Goal: Find specific page/section: Find specific page/section

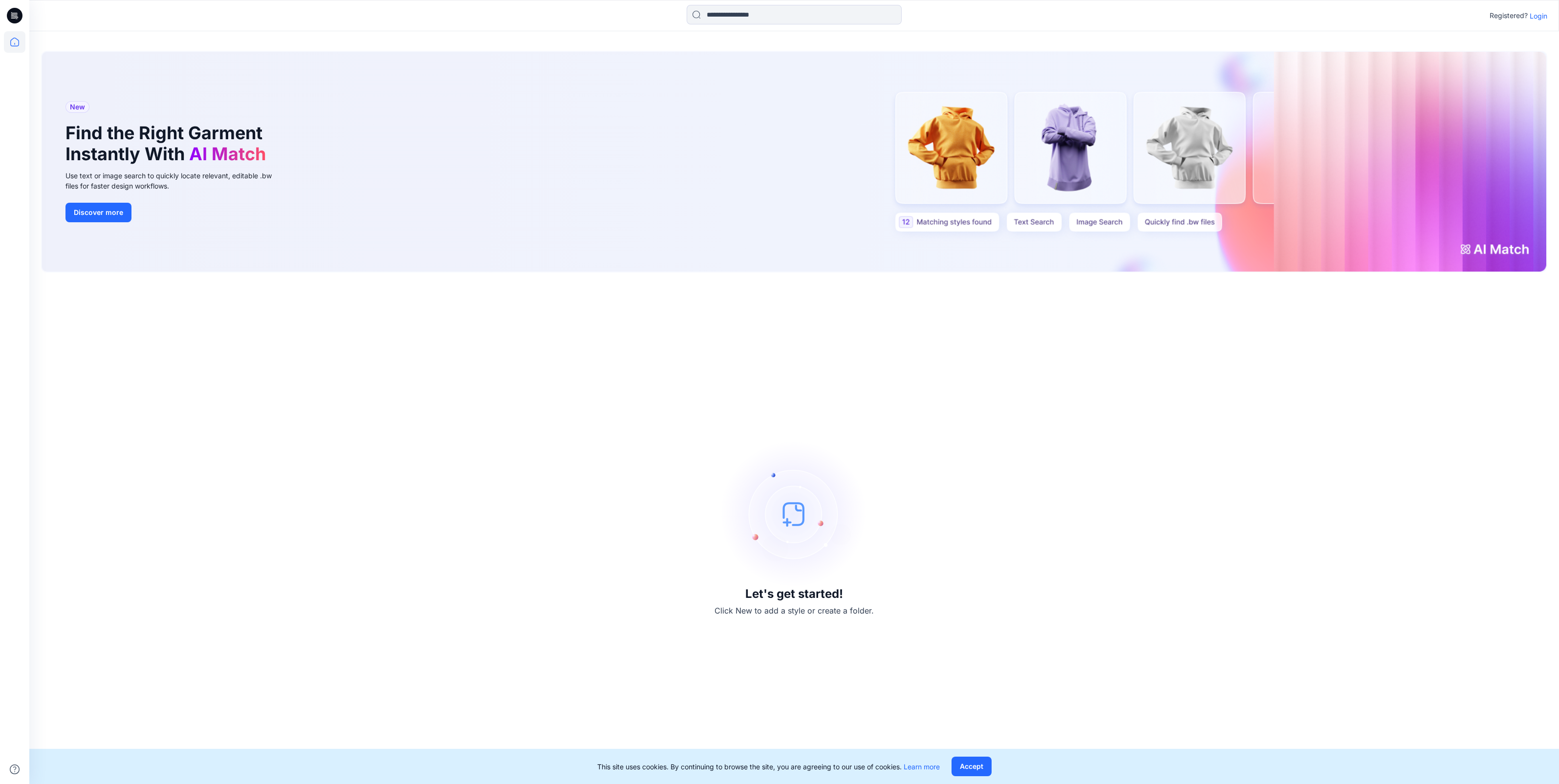
click at [1530, 12] on p "Login" at bounding box center [1538, 16] width 17 height 10
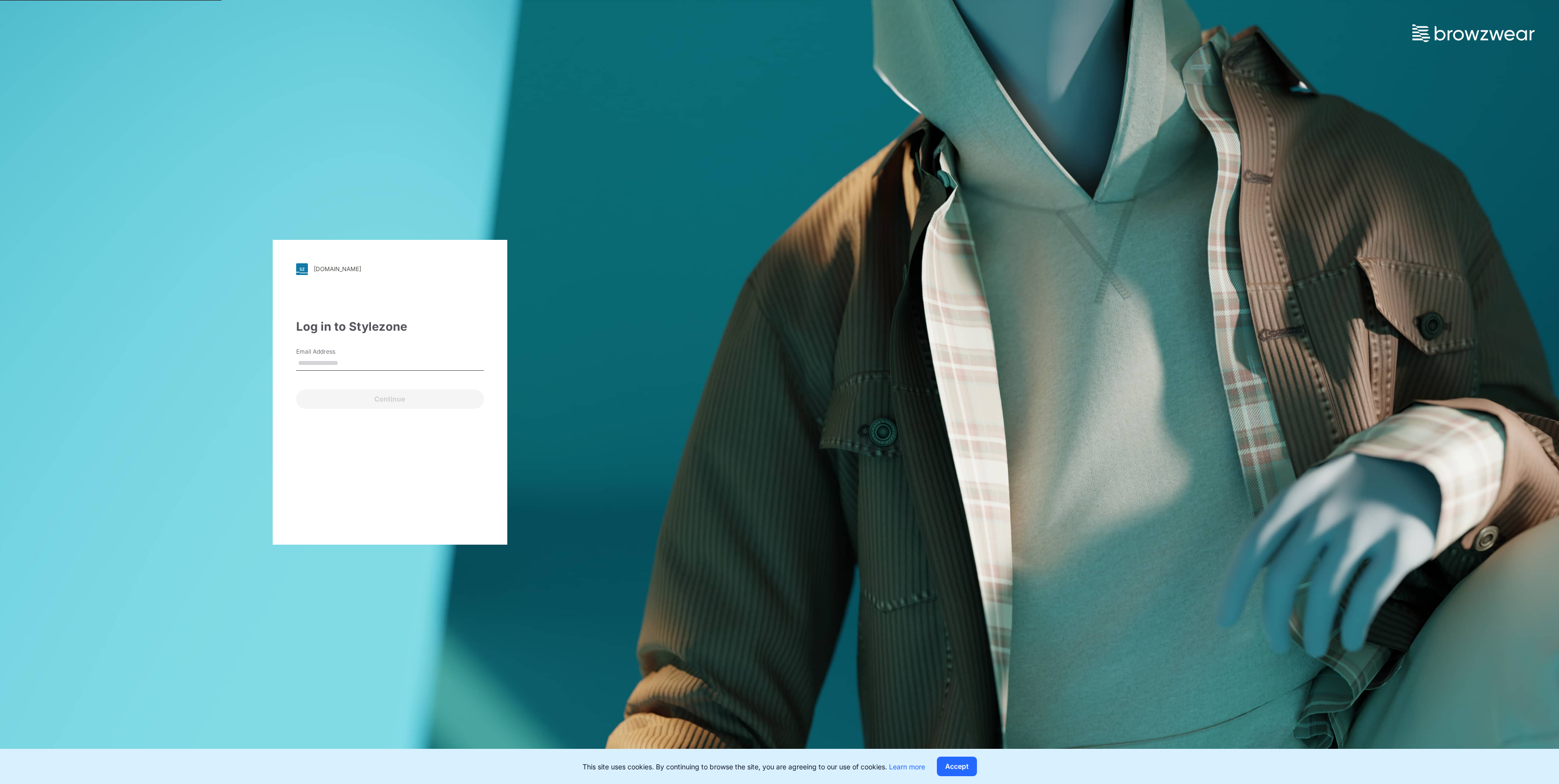
click at [345, 363] on input "Email Address" at bounding box center [390, 363] width 188 height 15
type input "**********"
click at [357, 403] on button "Continue" at bounding box center [390, 399] width 188 height 20
click at [296, 397] on button "Log in" at bounding box center [323, 407] width 55 height 20
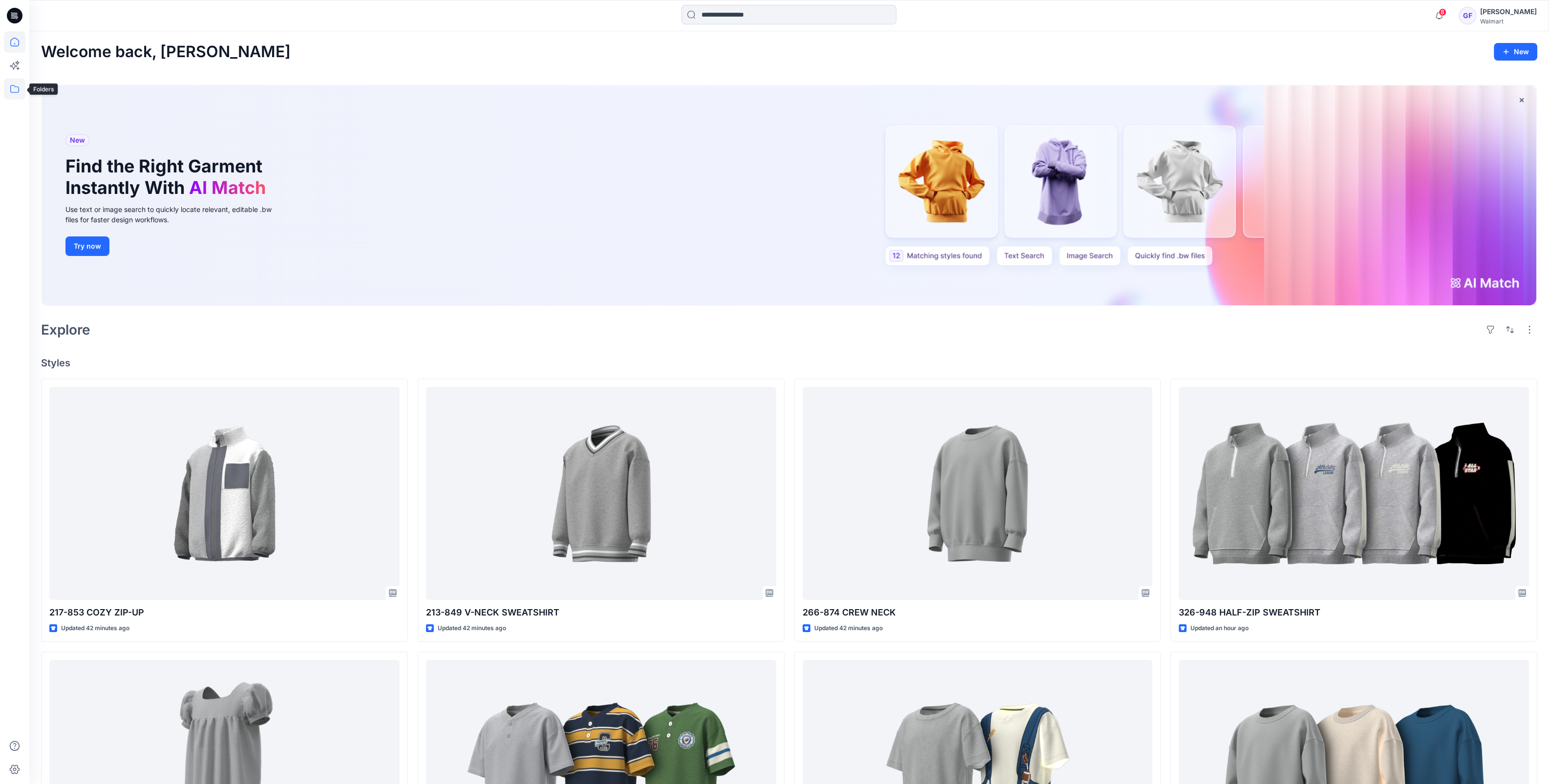
click at [11, 89] on icon at bounding box center [15, 88] width 22 height 22
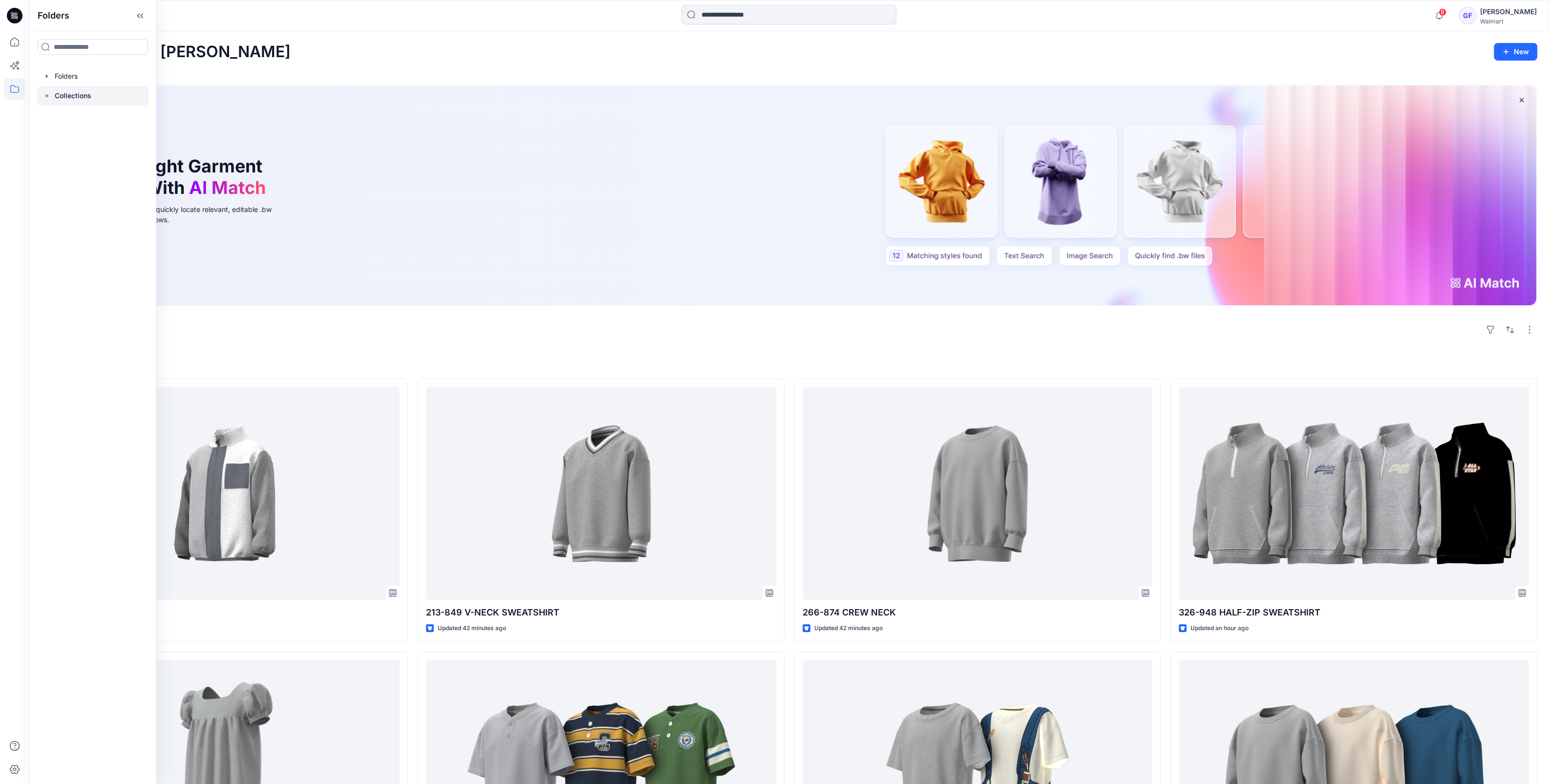
click at [61, 93] on p "Collections" at bounding box center [73, 96] width 36 height 12
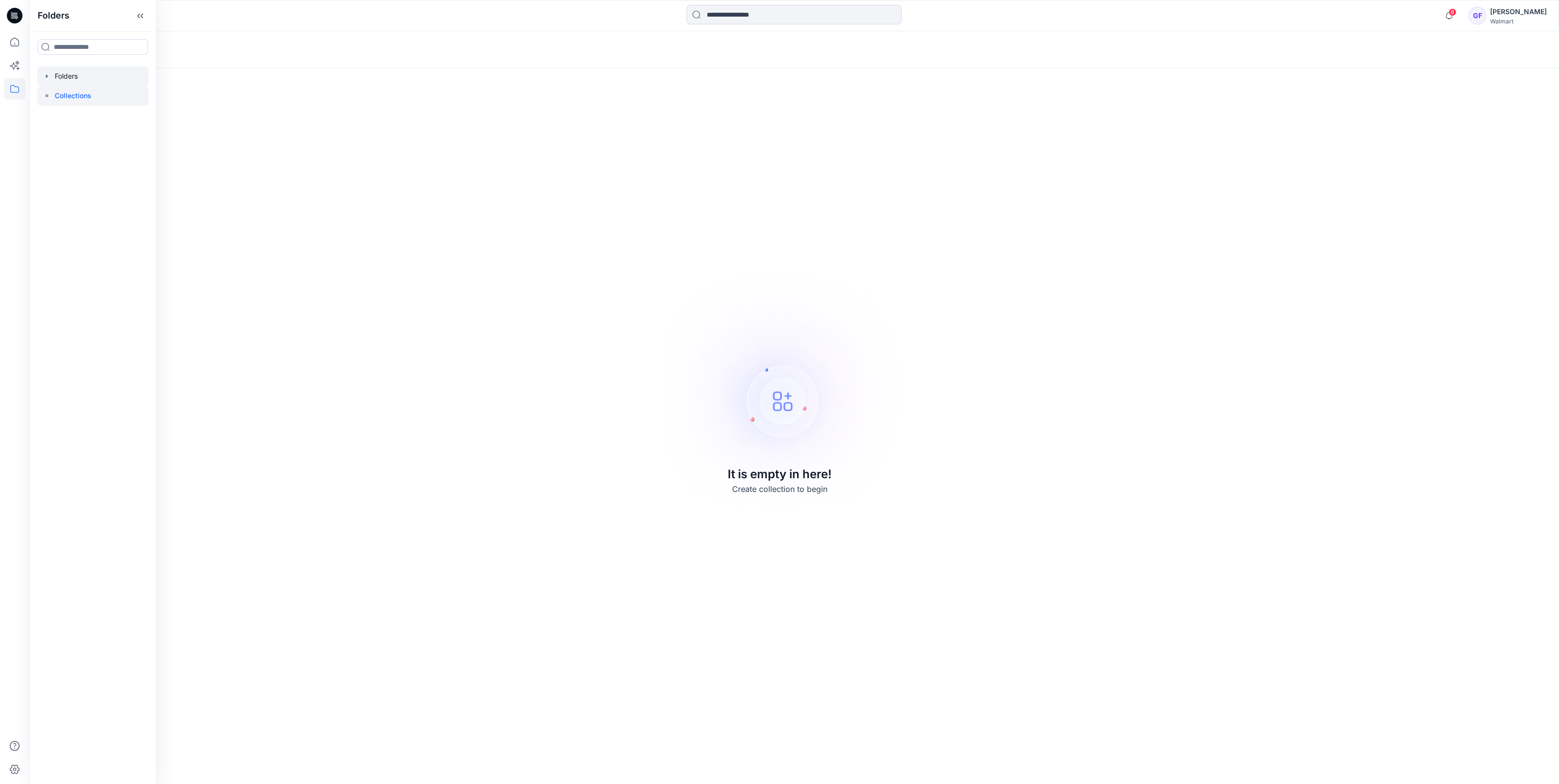
click at [80, 77] on div at bounding box center [93, 76] width 112 height 20
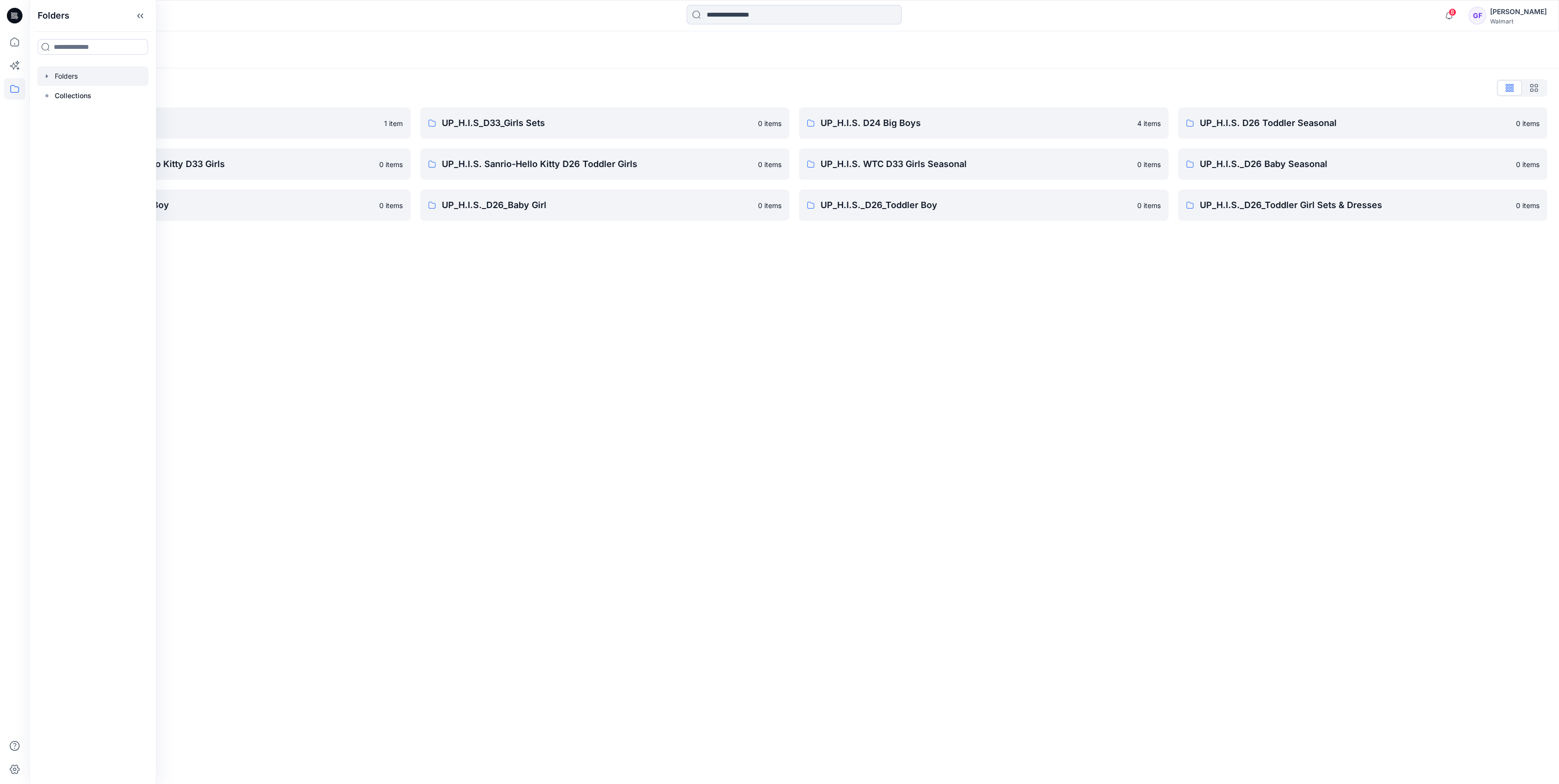
click at [378, 77] on div "Folders List TWEEN HIS D33 Girls 1 item UP_H.I.S. Sanrio- Hello Kitty D33 Girls…" at bounding box center [794, 151] width 1530 height 164
click at [488, 203] on p "UP_H.I.S._D26_Baby Girl" at bounding box center [596, 205] width 311 height 14
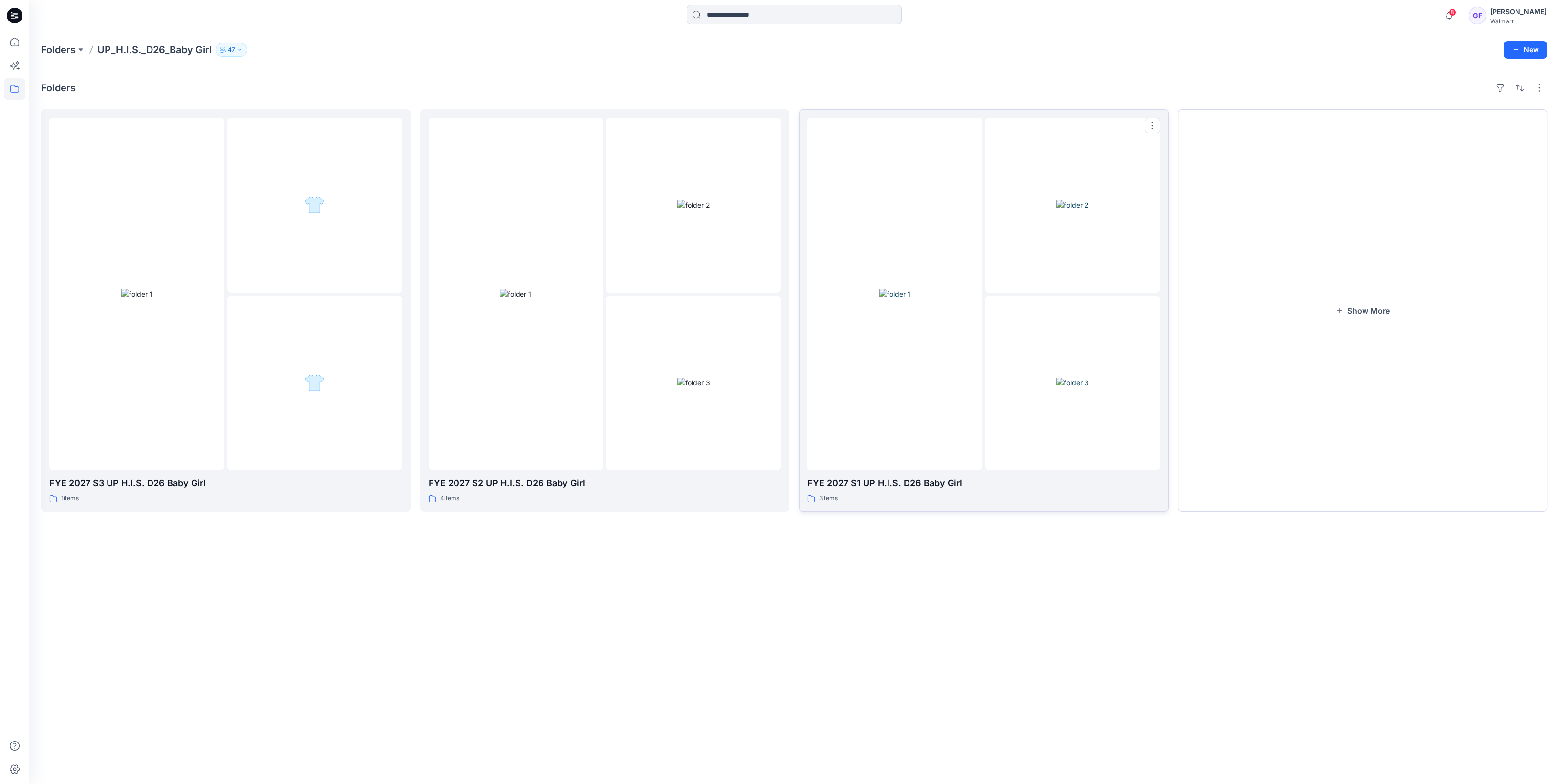
click at [1064, 388] on img at bounding box center [1073, 382] width 33 height 10
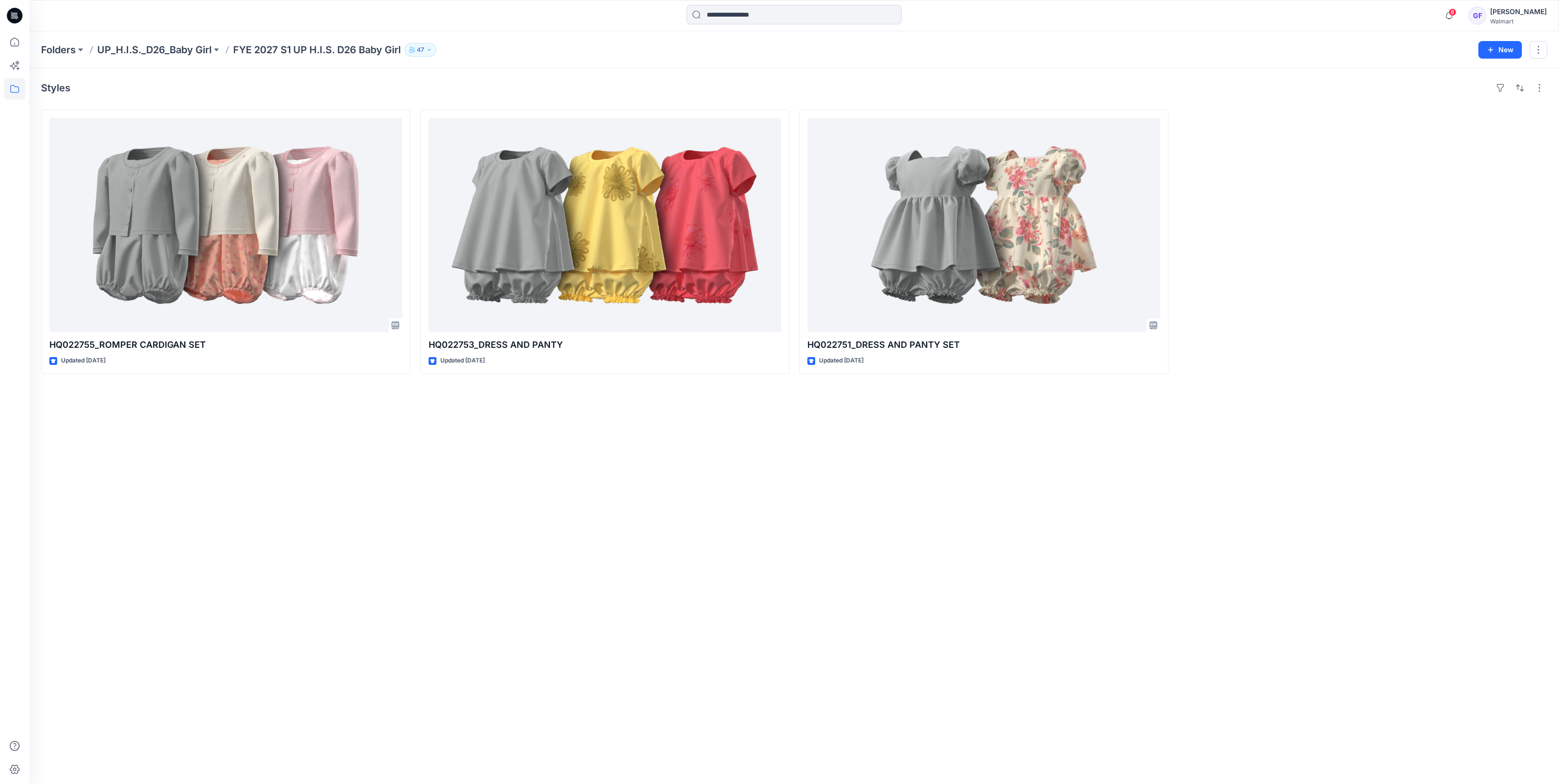
drag, startPoint x: 1082, startPoint y: 51, endPoint x: 1075, endPoint y: 55, distance: 8.1
click at [1082, 51] on div "Folders UP_H.I.S._D26_Baby Girl FYE 2027 S1 UP H.I.S. D26 Baby Girl [DEMOGRAPHI…" at bounding box center [756, 50] width 1430 height 14
click at [172, 48] on p "UP_H.I.S._D26_Baby Girl" at bounding box center [154, 50] width 114 height 14
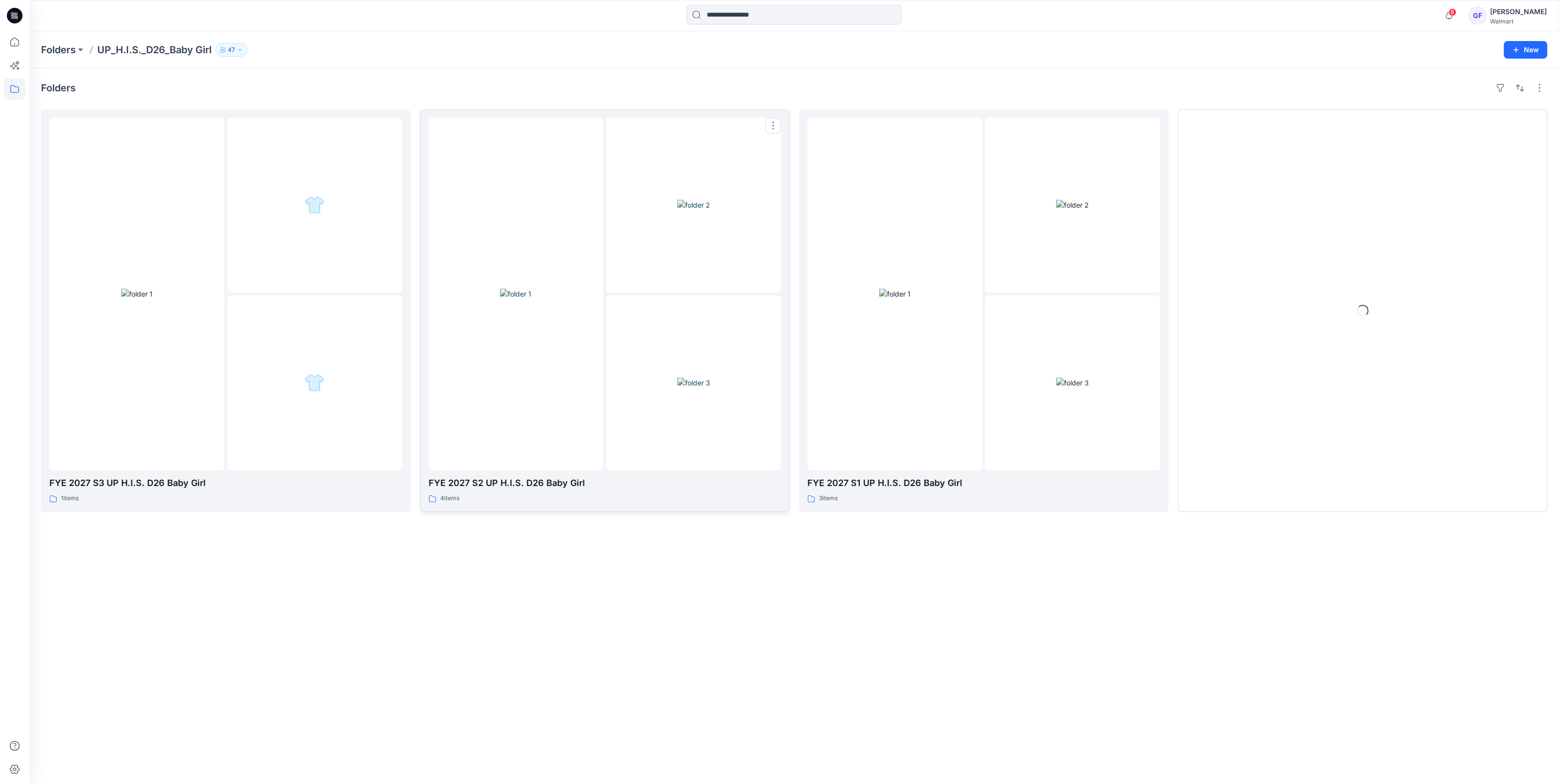
click at [515, 296] on img at bounding box center [515, 294] width 31 height 10
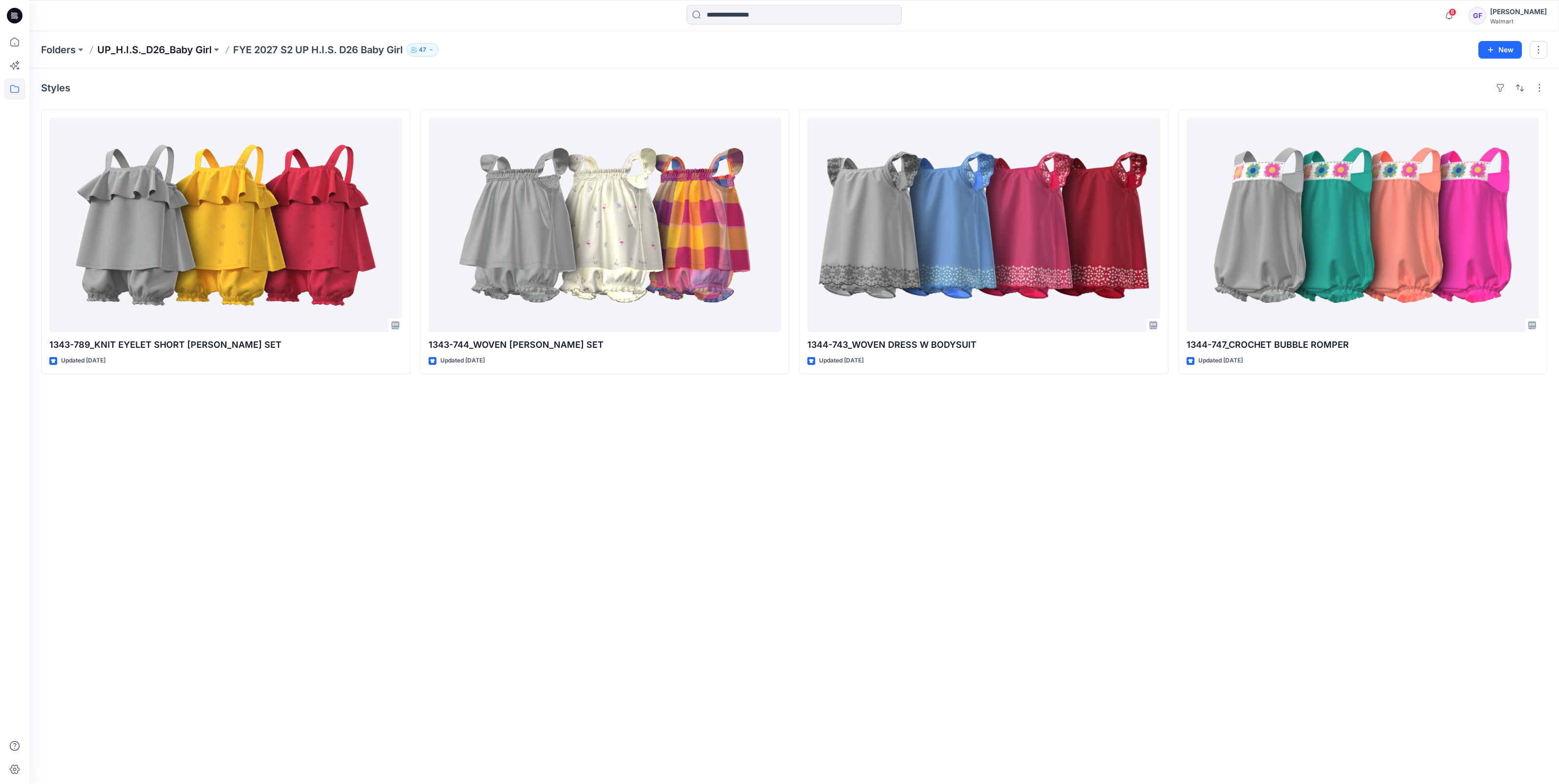
click at [154, 48] on p "UP_H.I.S._D26_Baby Girl" at bounding box center [154, 50] width 114 height 14
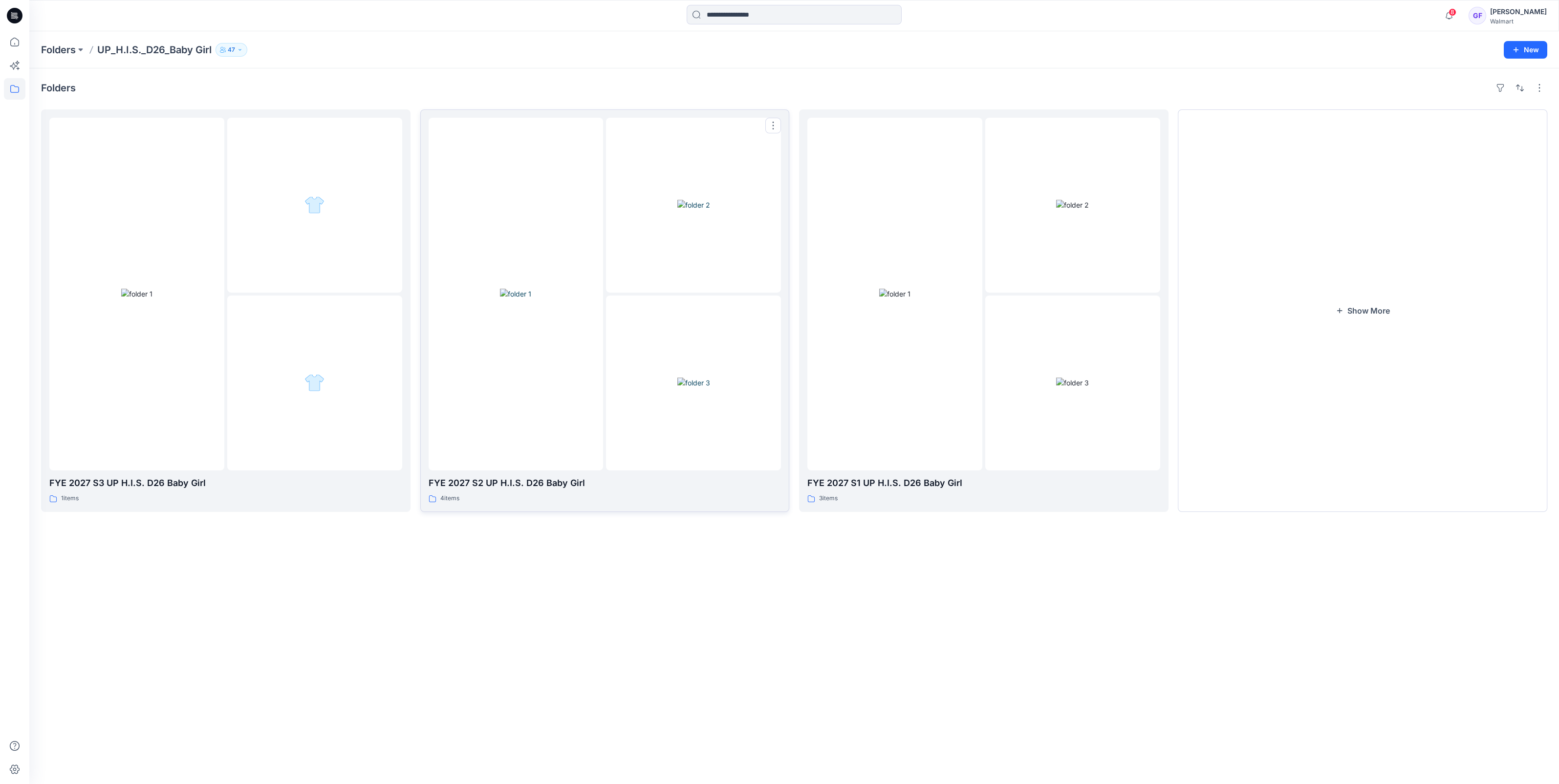
click at [571, 355] on div at bounding box center [516, 294] width 175 height 353
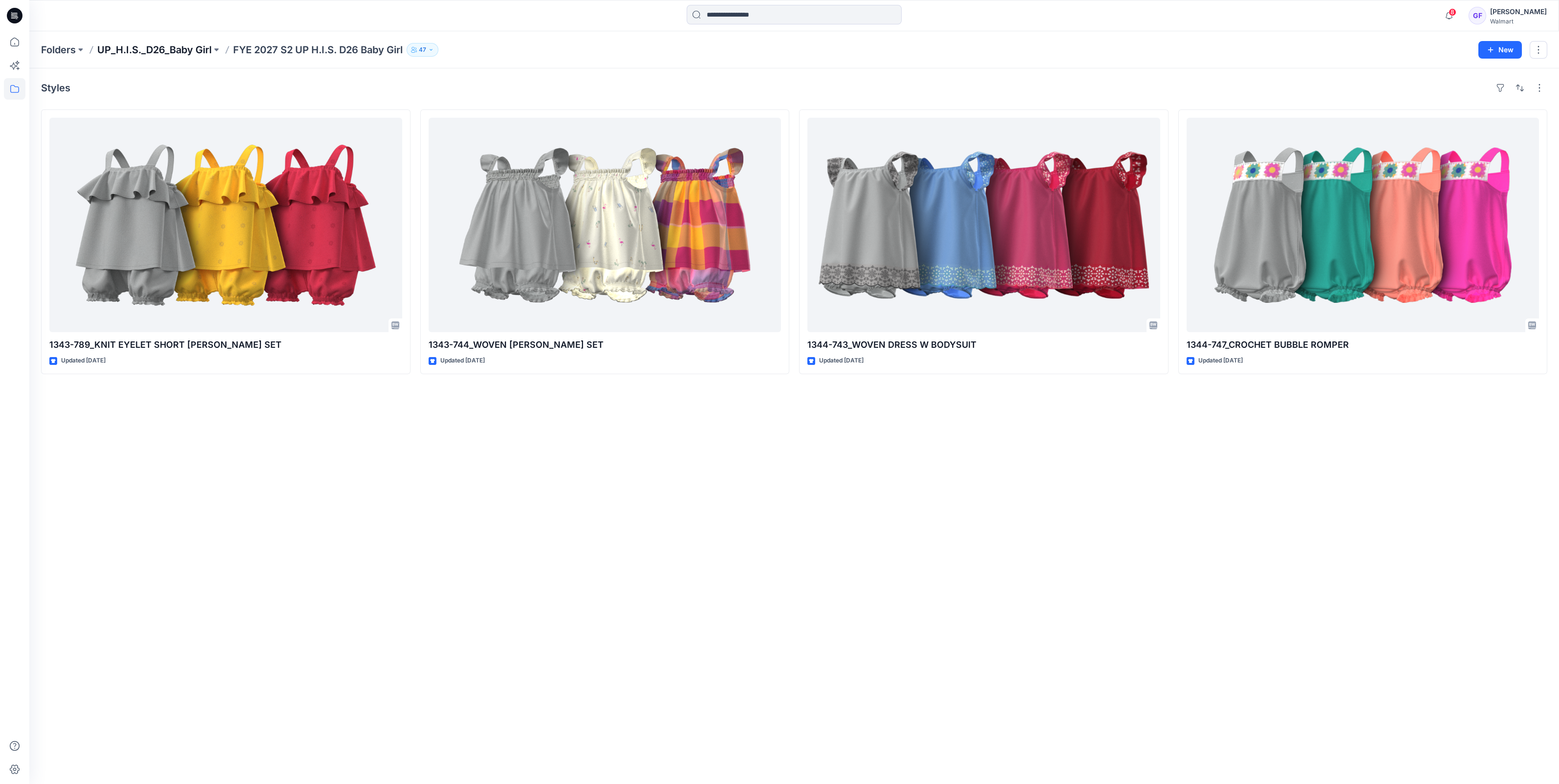
click at [166, 43] on p "UP_H.I.S._D26_Baby Girl" at bounding box center [154, 50] width 114 height 14
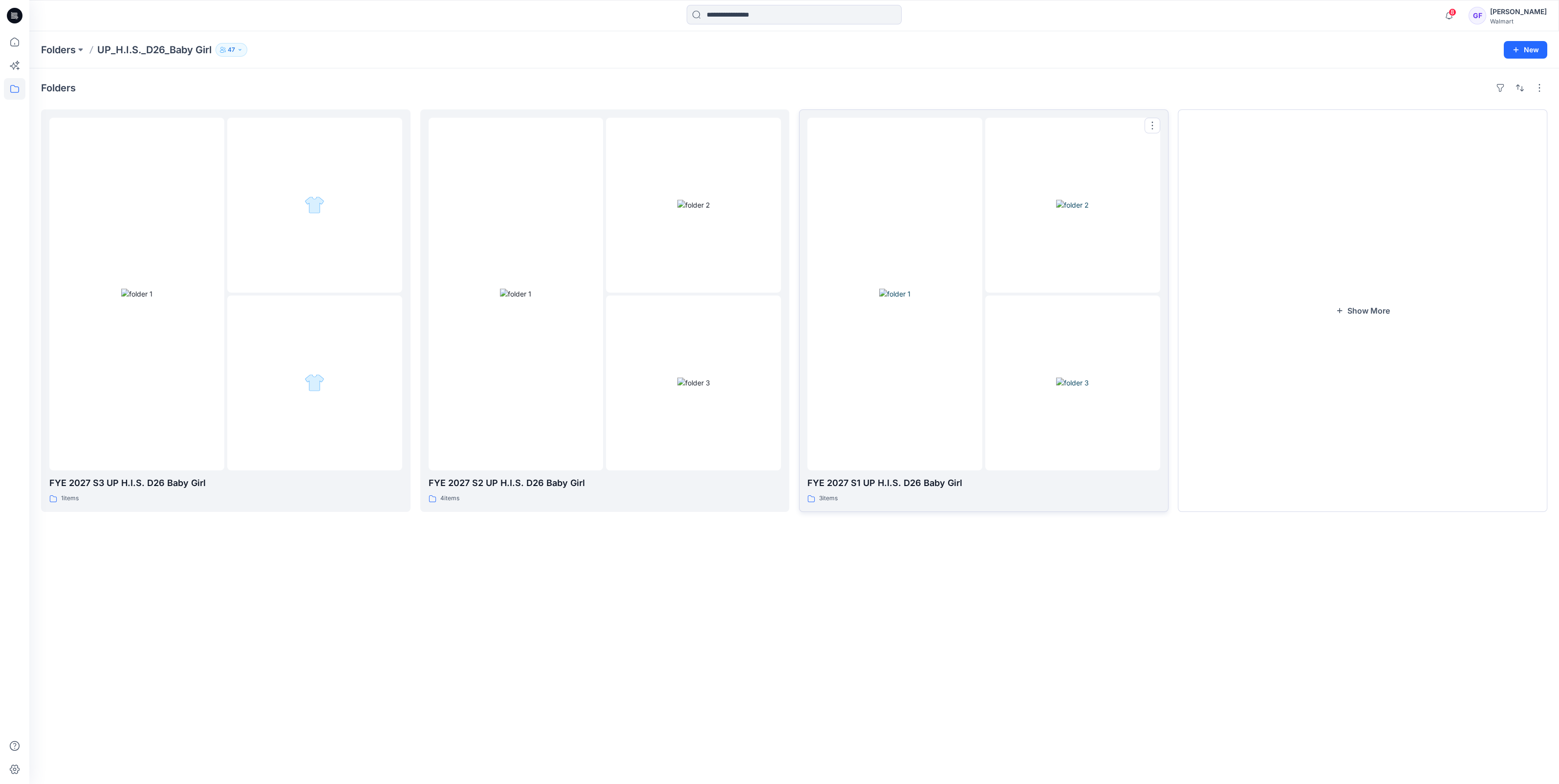
click at [888, 299] on img at bounding box center [894, 294] width 31 height 10
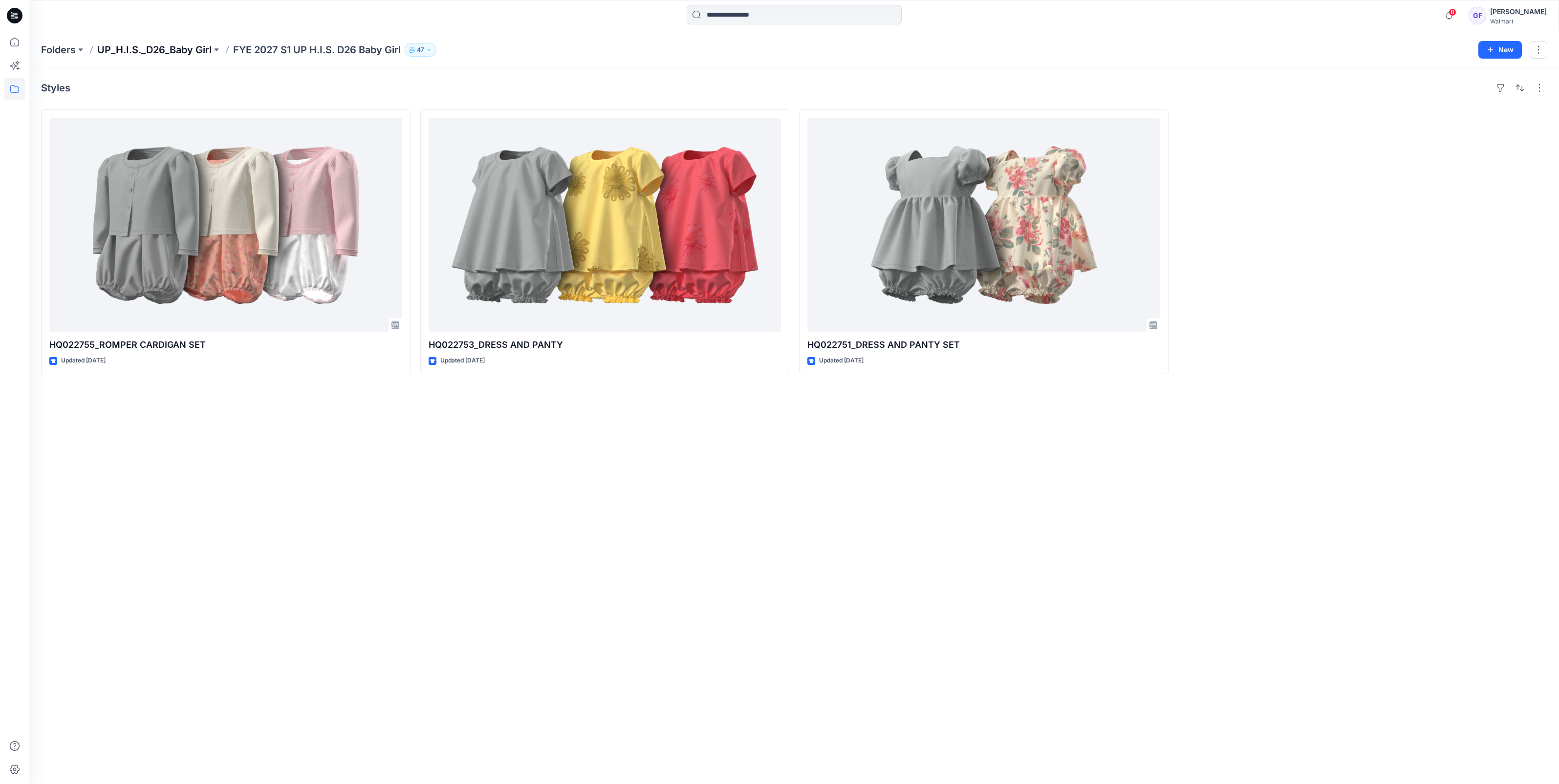
click at [161, 50] on p "UP_H.I.S._D26_Baby Girl" at bounding box center [154, 50] width 114 height 14
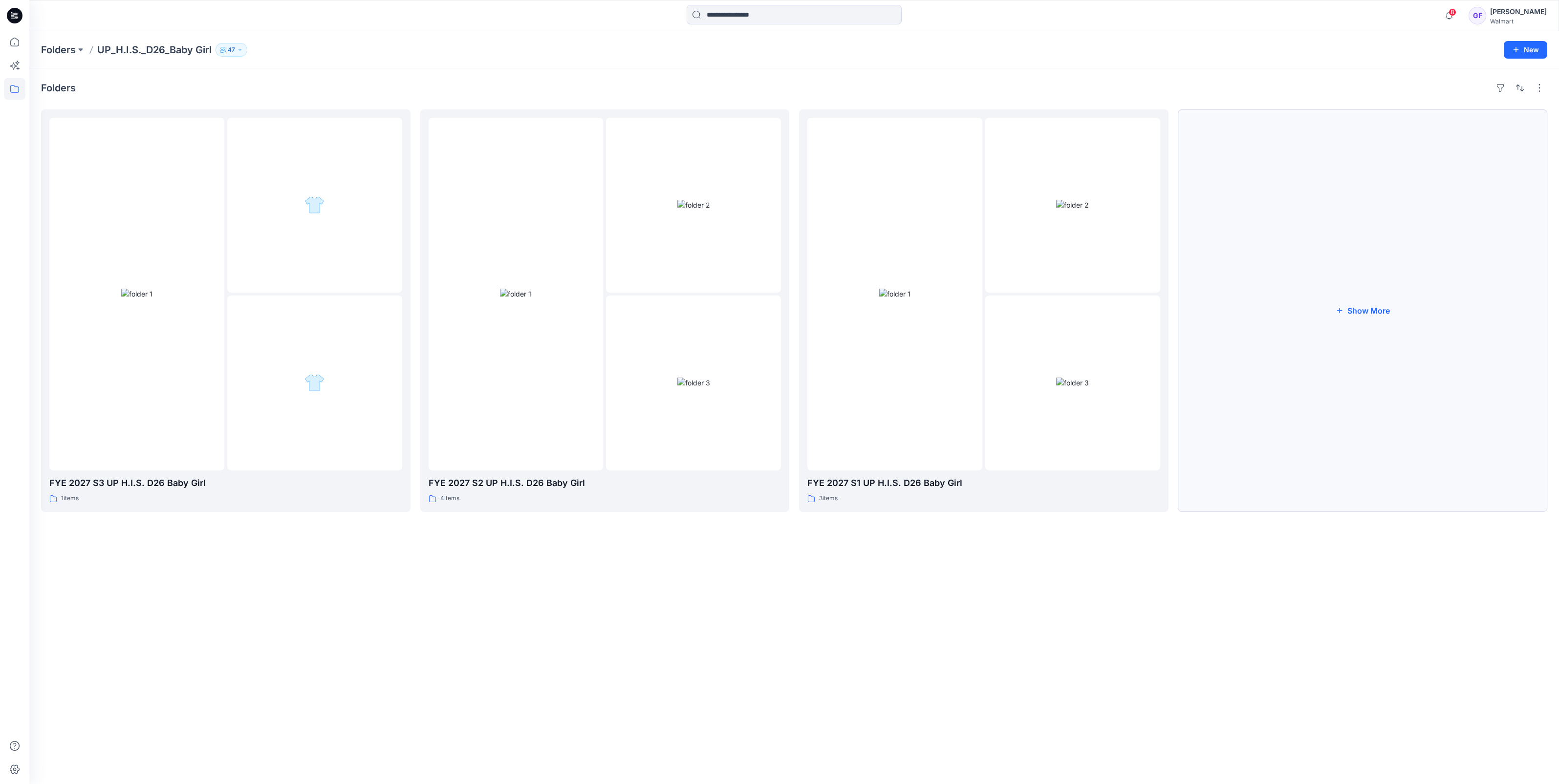
click at [1330, 308] on button "Show More" at bounding box center [1363, 310] width 370 height 402
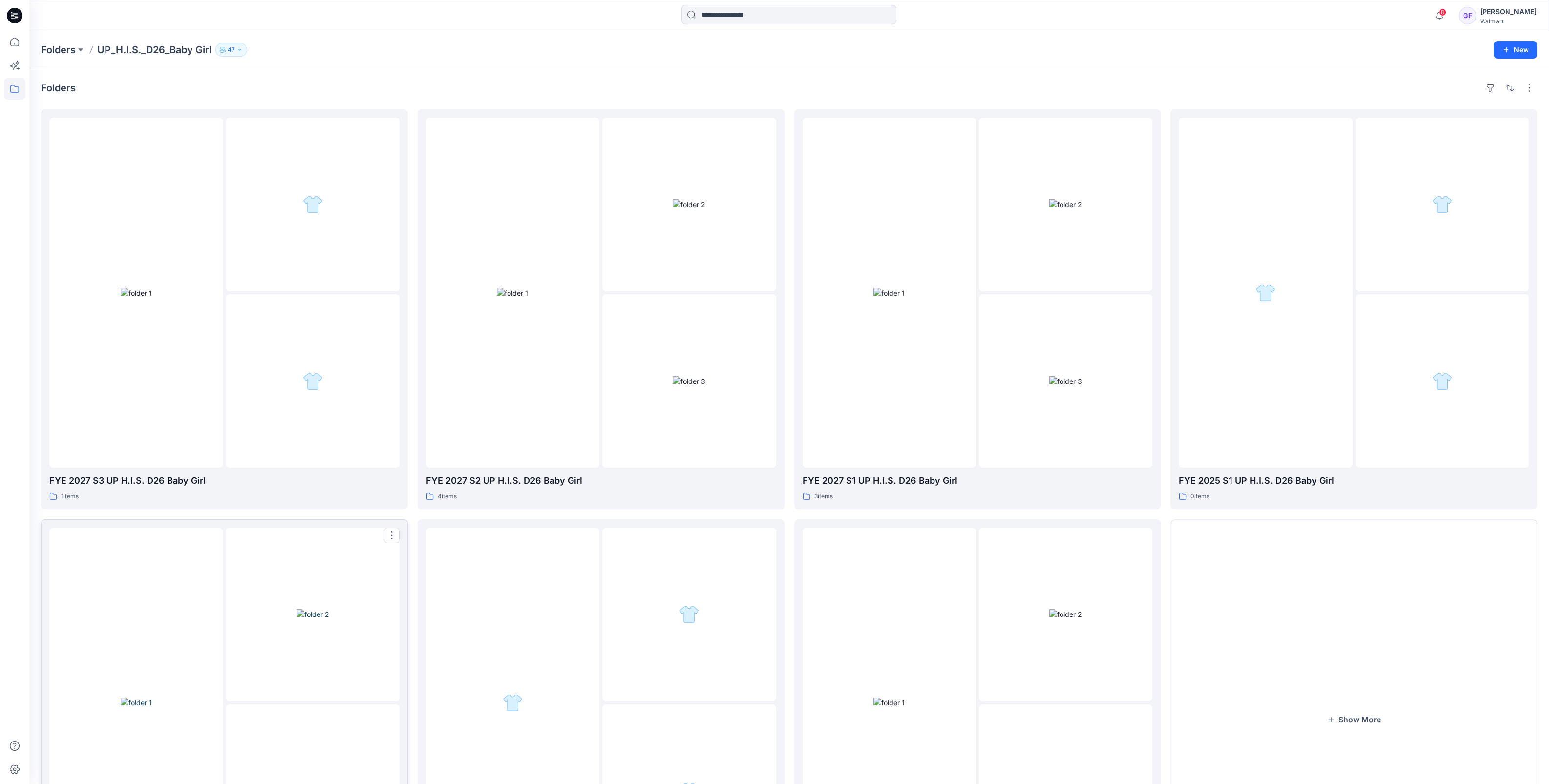
click at [275, 669] on div at bounding box center [312, 614] width 173 height 173
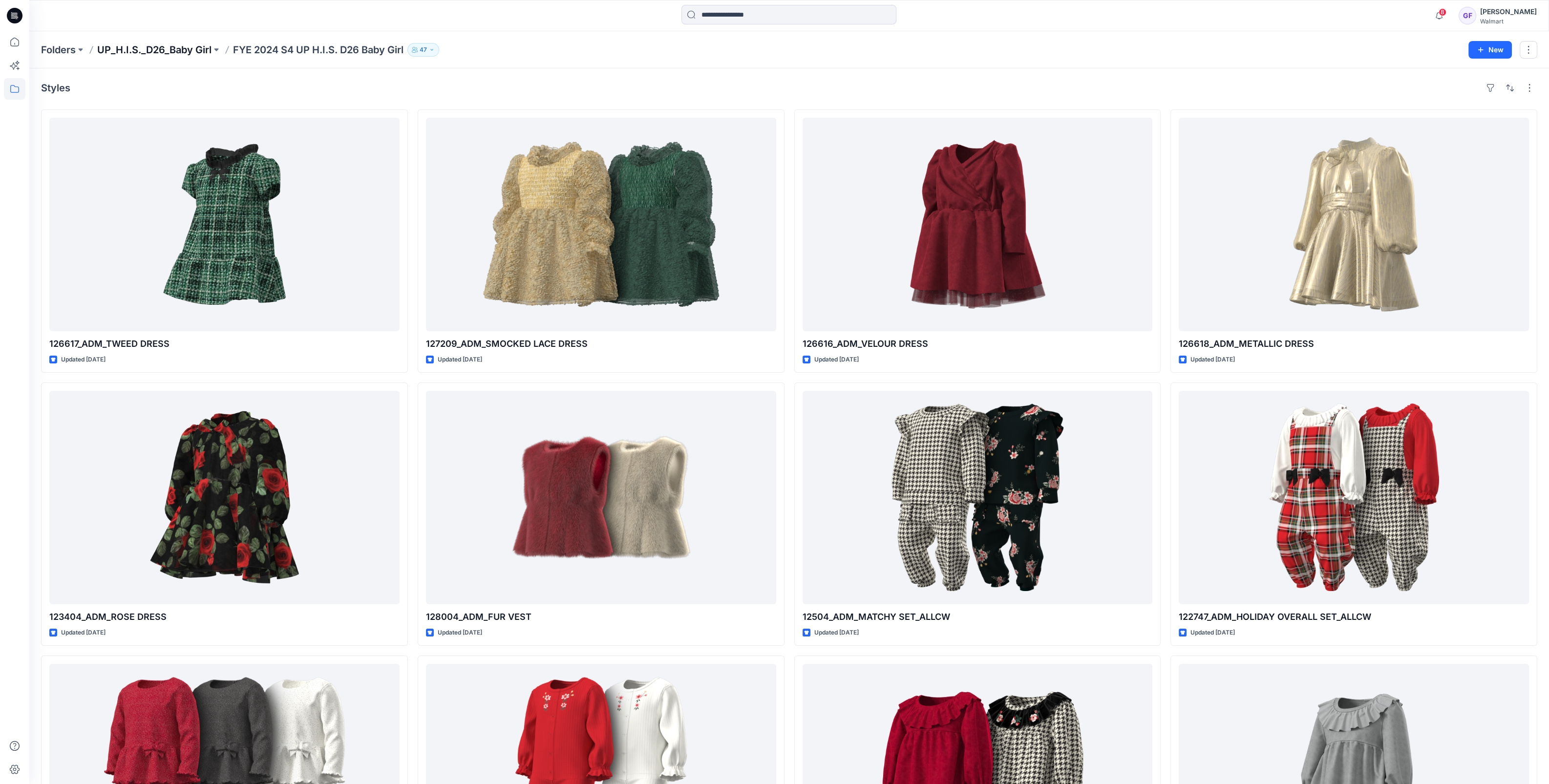
click at [170, 52] on p "UP_H.I.S._D26_Baby Girl" at bounding box center [154, 50] width 114 height 14
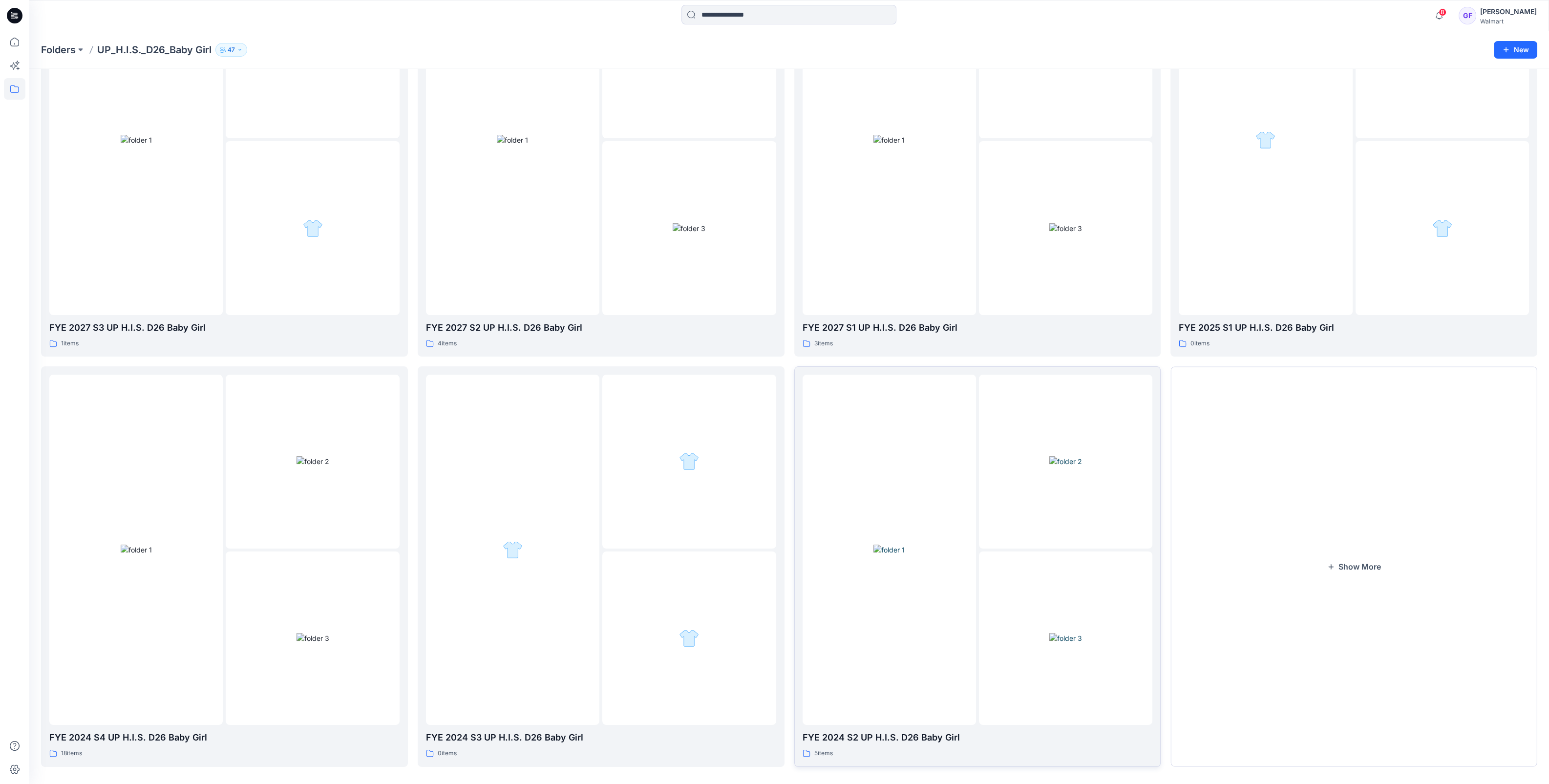
scroll to position [163, 0]
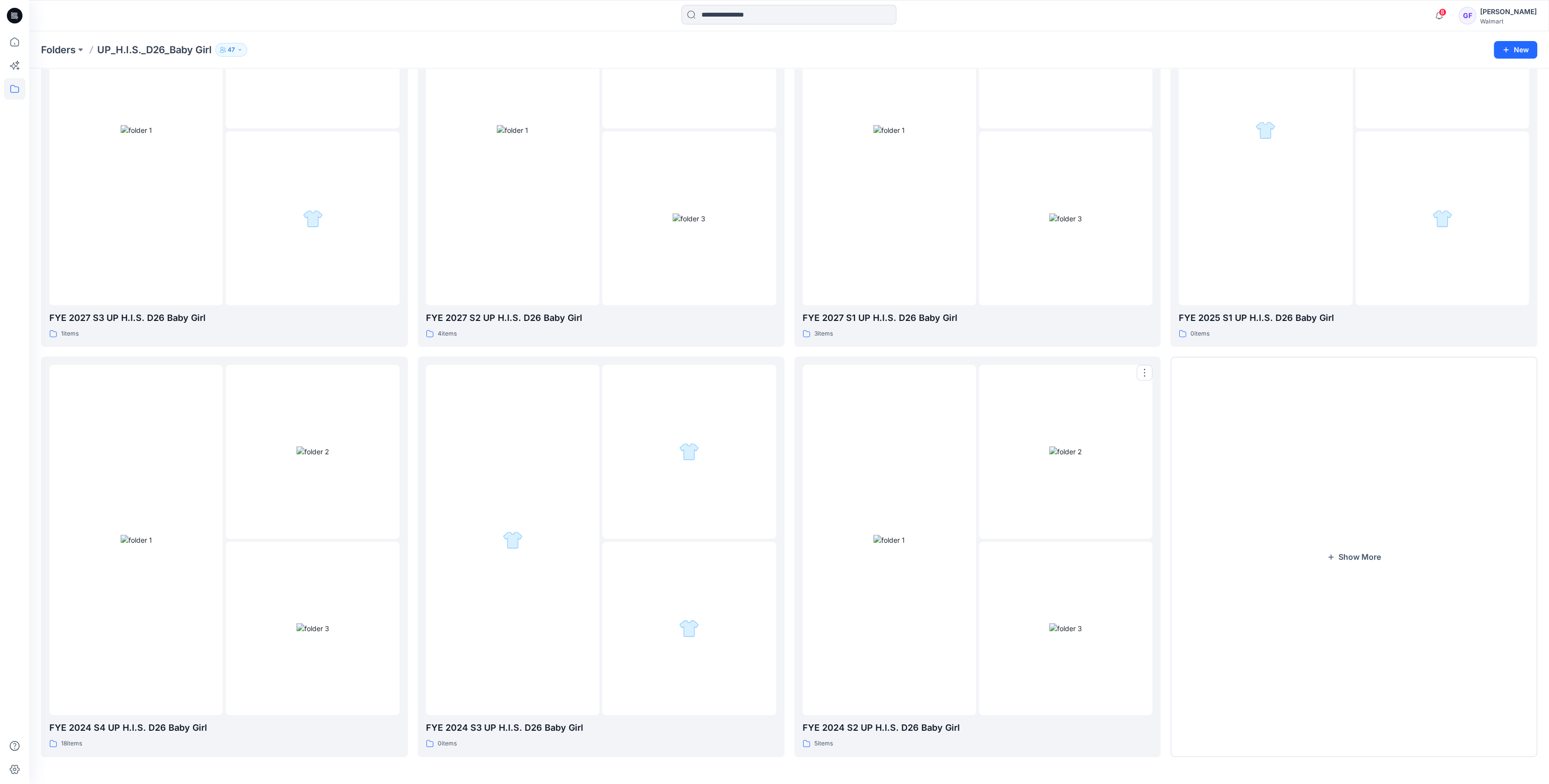
click at [975, 504] on div at bounding box center [977, 540] width 350 height 350
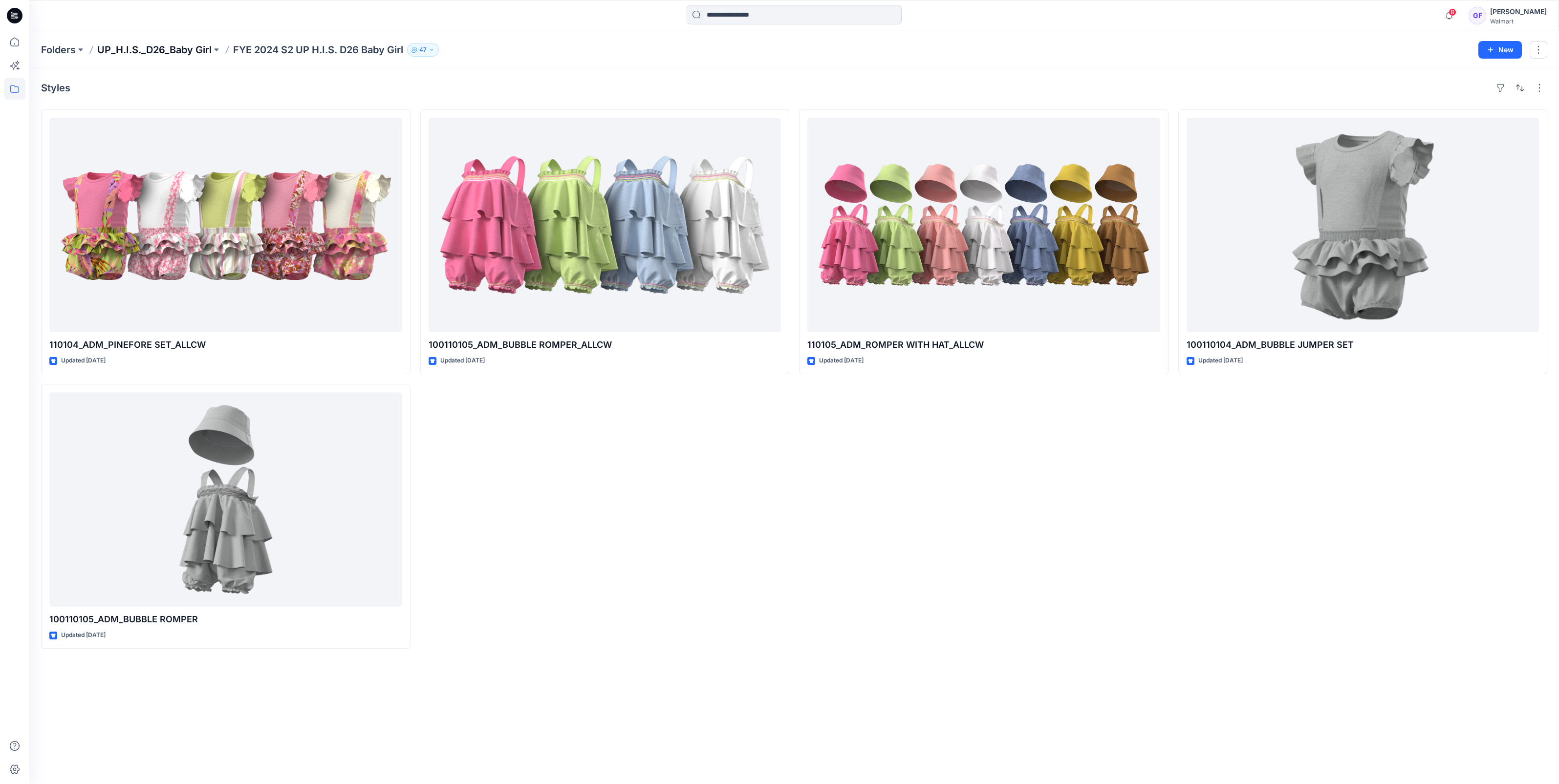
click at [171, 48] on p "UP_H.I.S._D26_Baby Girl" at bounding box center [154, 50] width 114 height 14
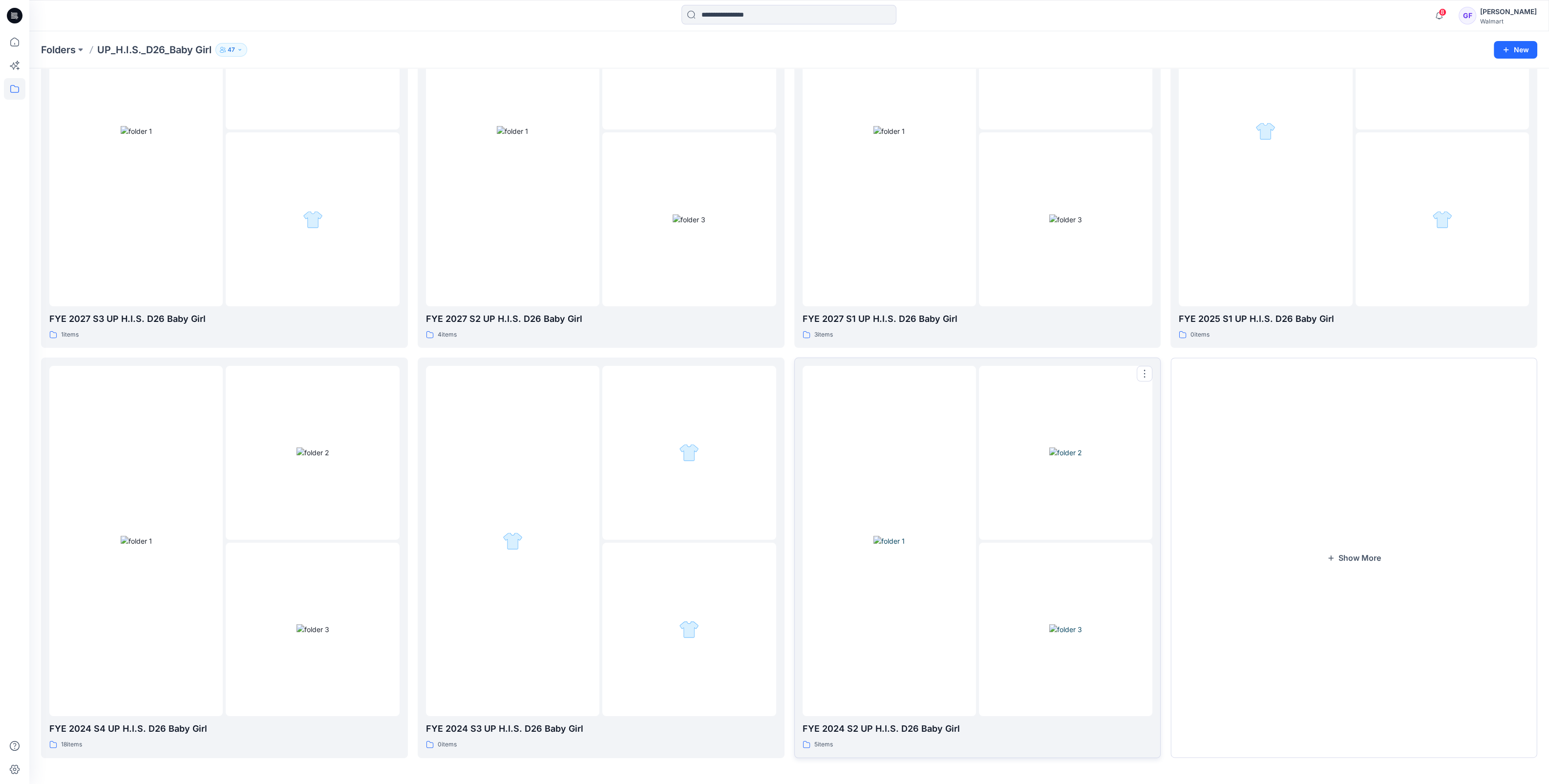
scroll to position [163, 0]
click at [1347, 560] on button "Show More" at bounding box center [1353, 556] width 367 height 400
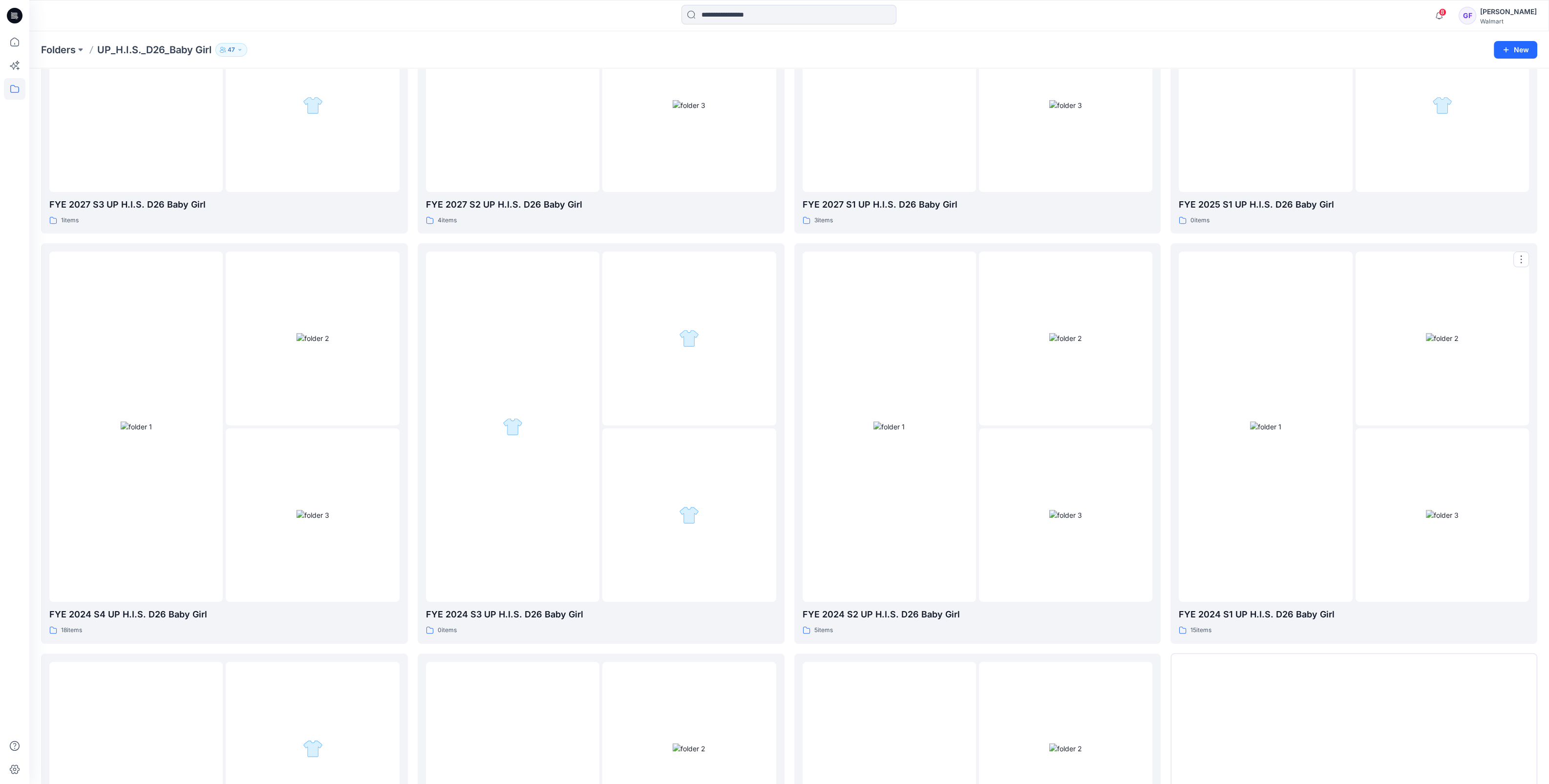
scroll to position [407, 0]
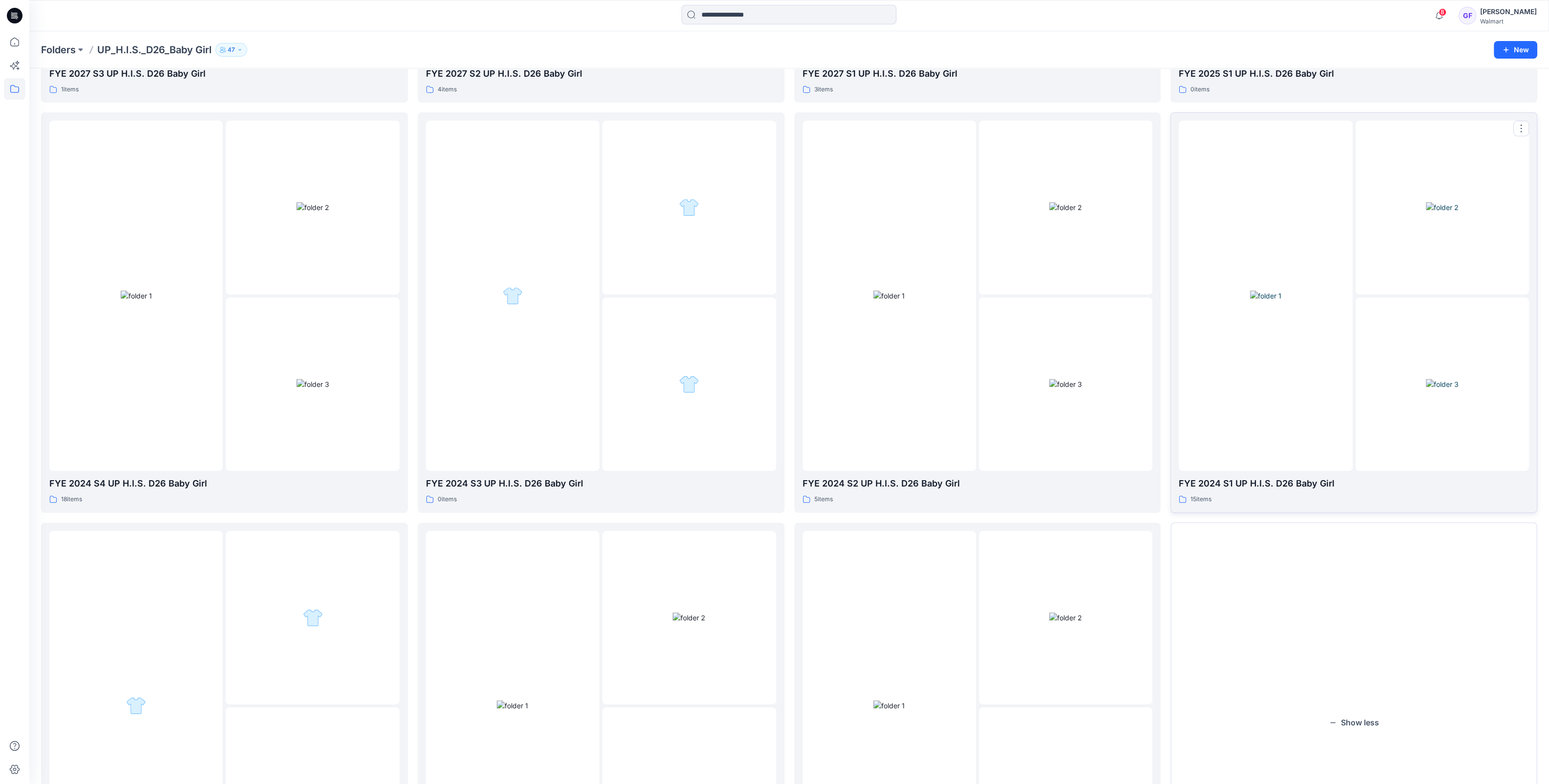
click at [1299, 366] on div at bounding box center [1265, 295] width 173 height 350
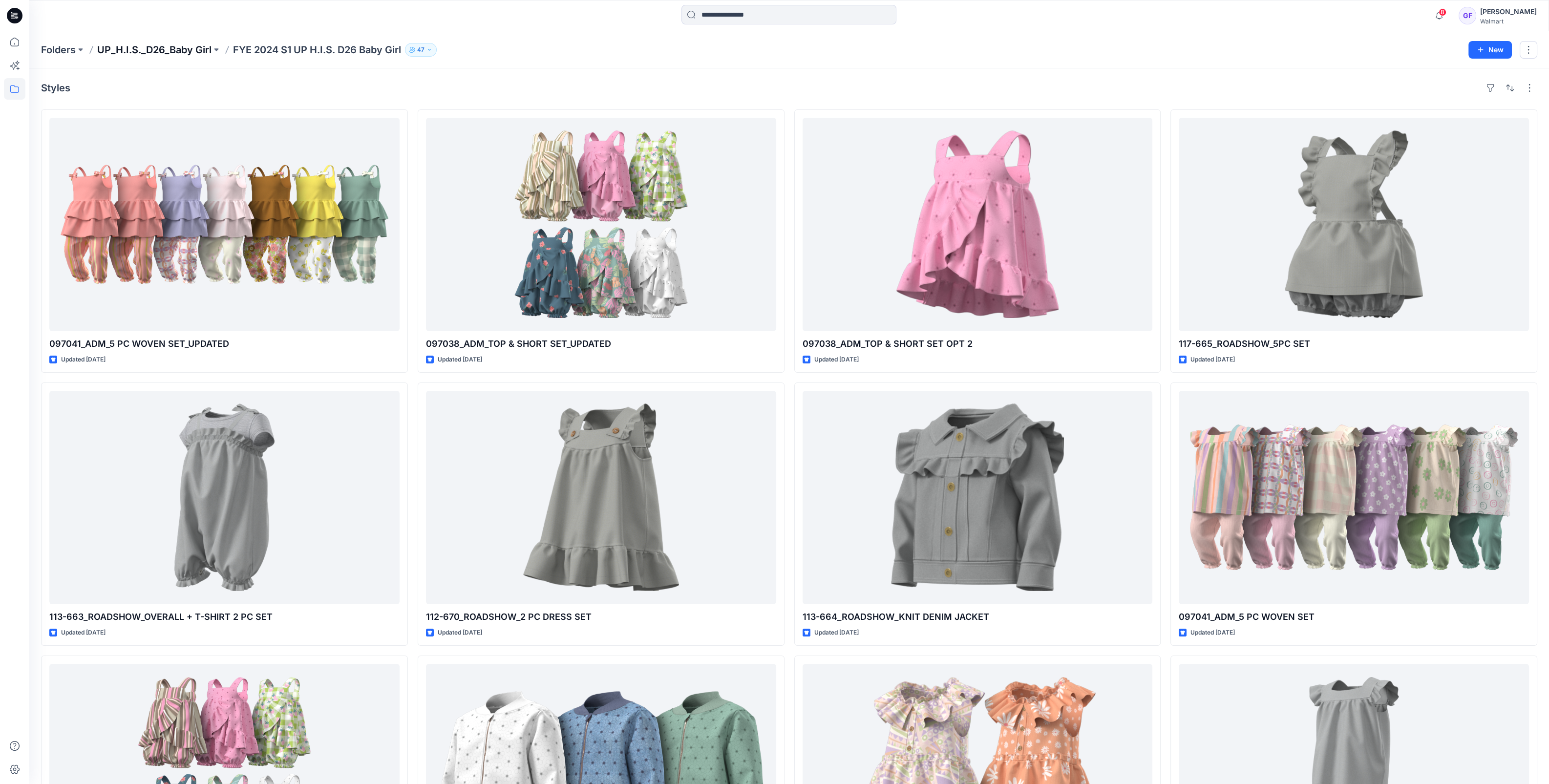
click at [155, 48] on p "UP_H.I.S._D26_Baby Girl" at bounding box center [154, 50] width 114 height 14
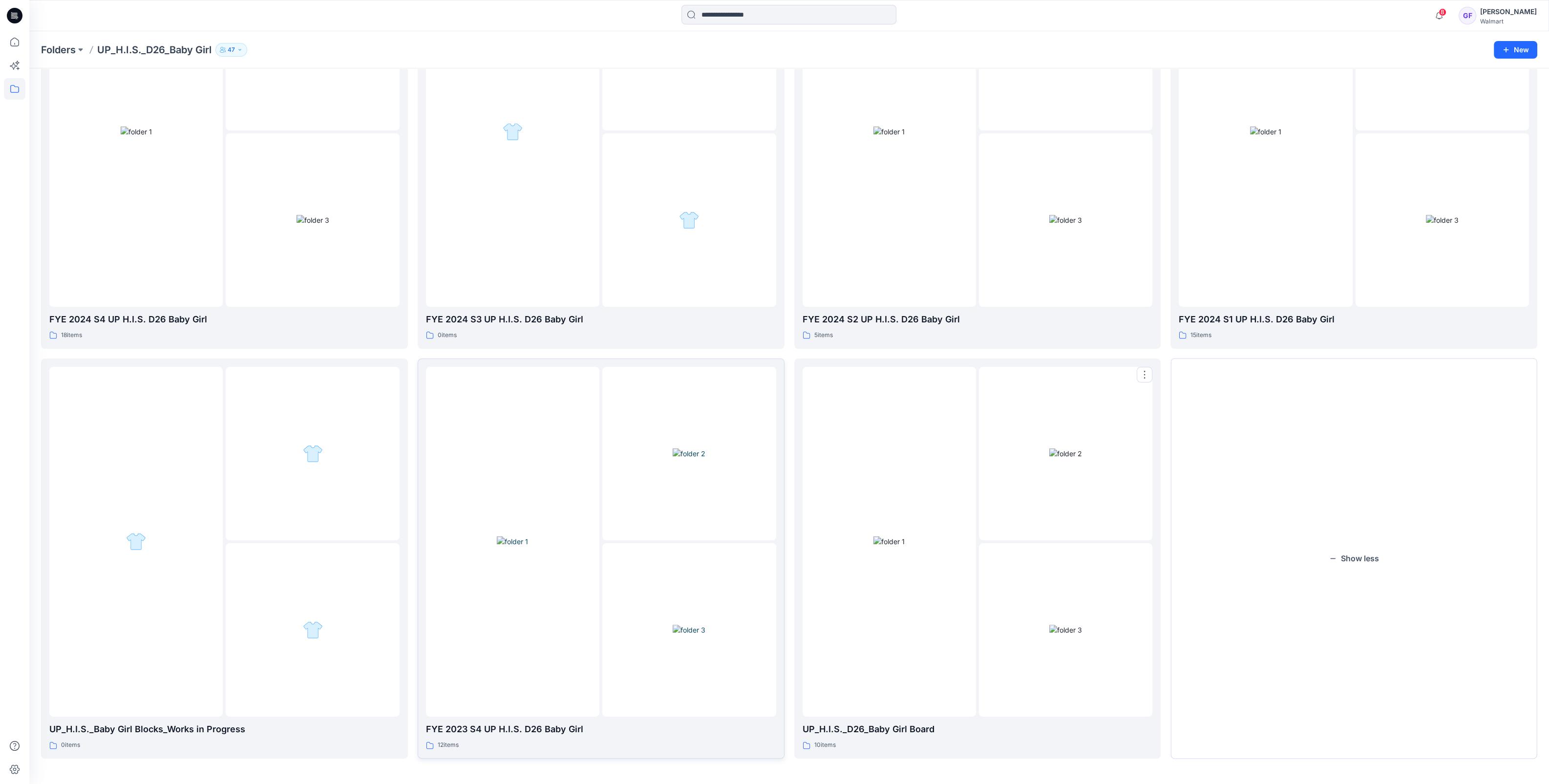
scroll to position [573, 0]
click at [528, 545] on img at bounding box center [512, 540] width 31 height 10
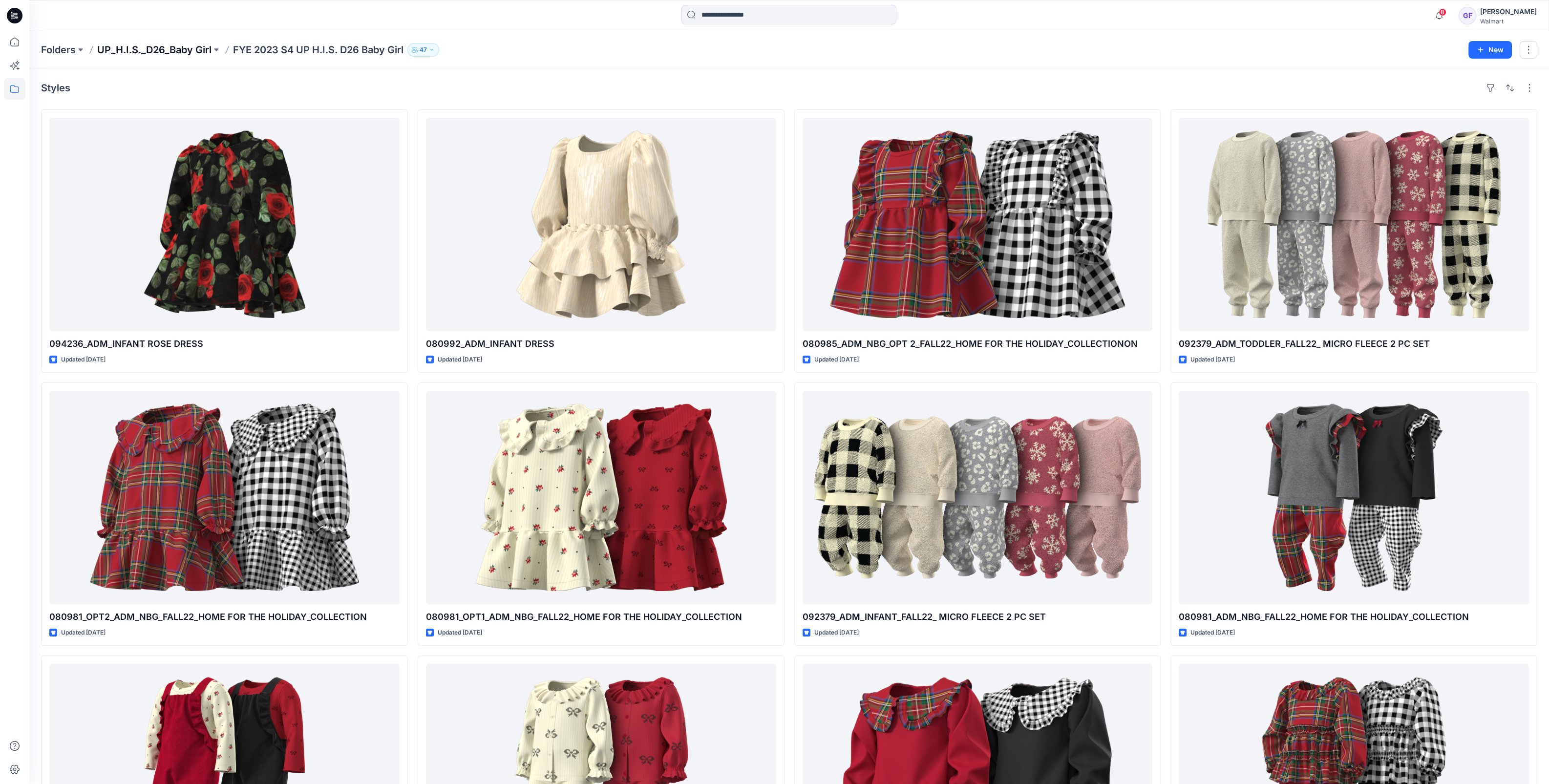
click at [171, 55] on p "UP_H.I.S._D26_Baby Girl" at bounding box center [154, 50] width 114 height 14
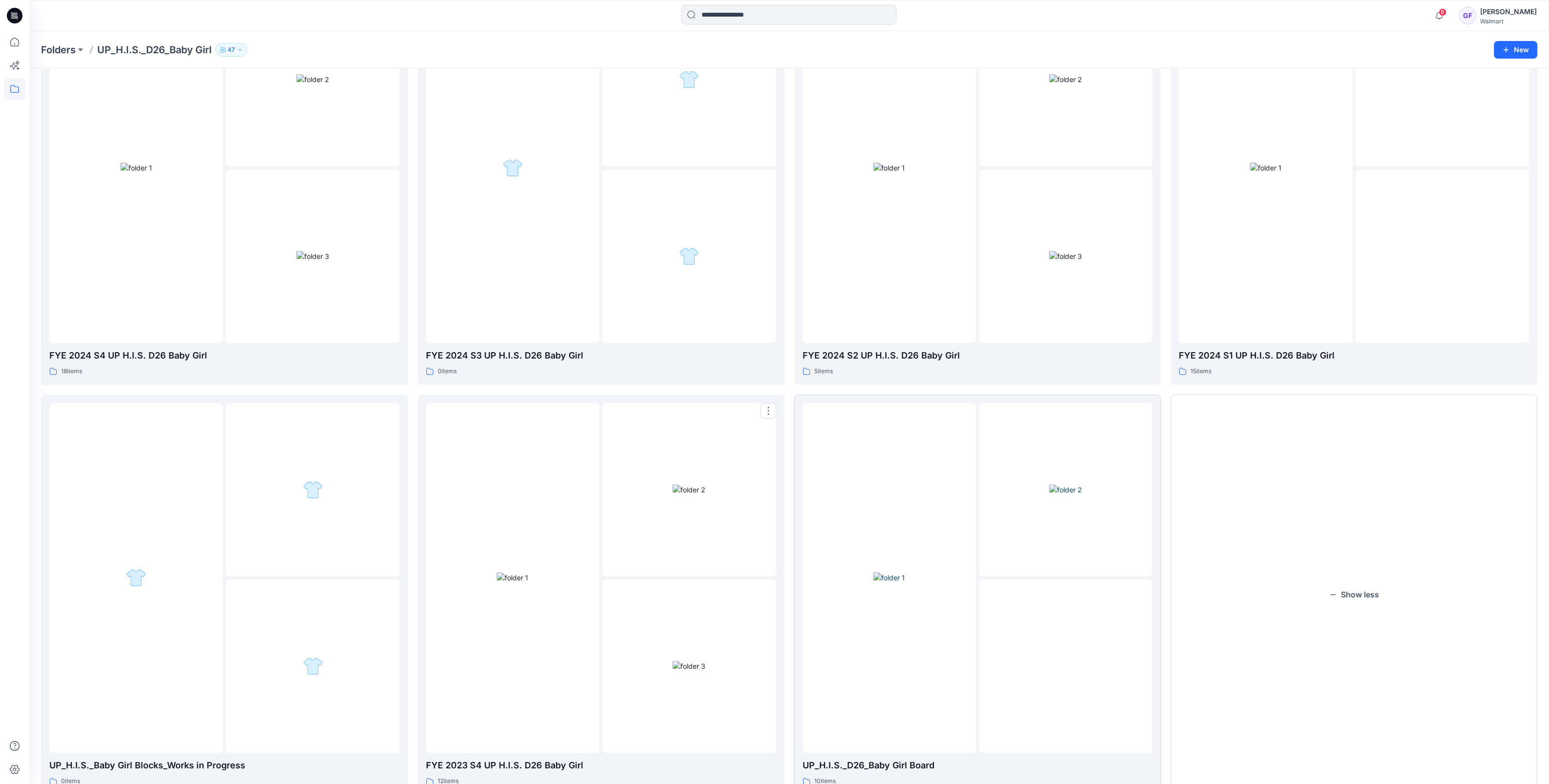
scroll to position [573, 0]
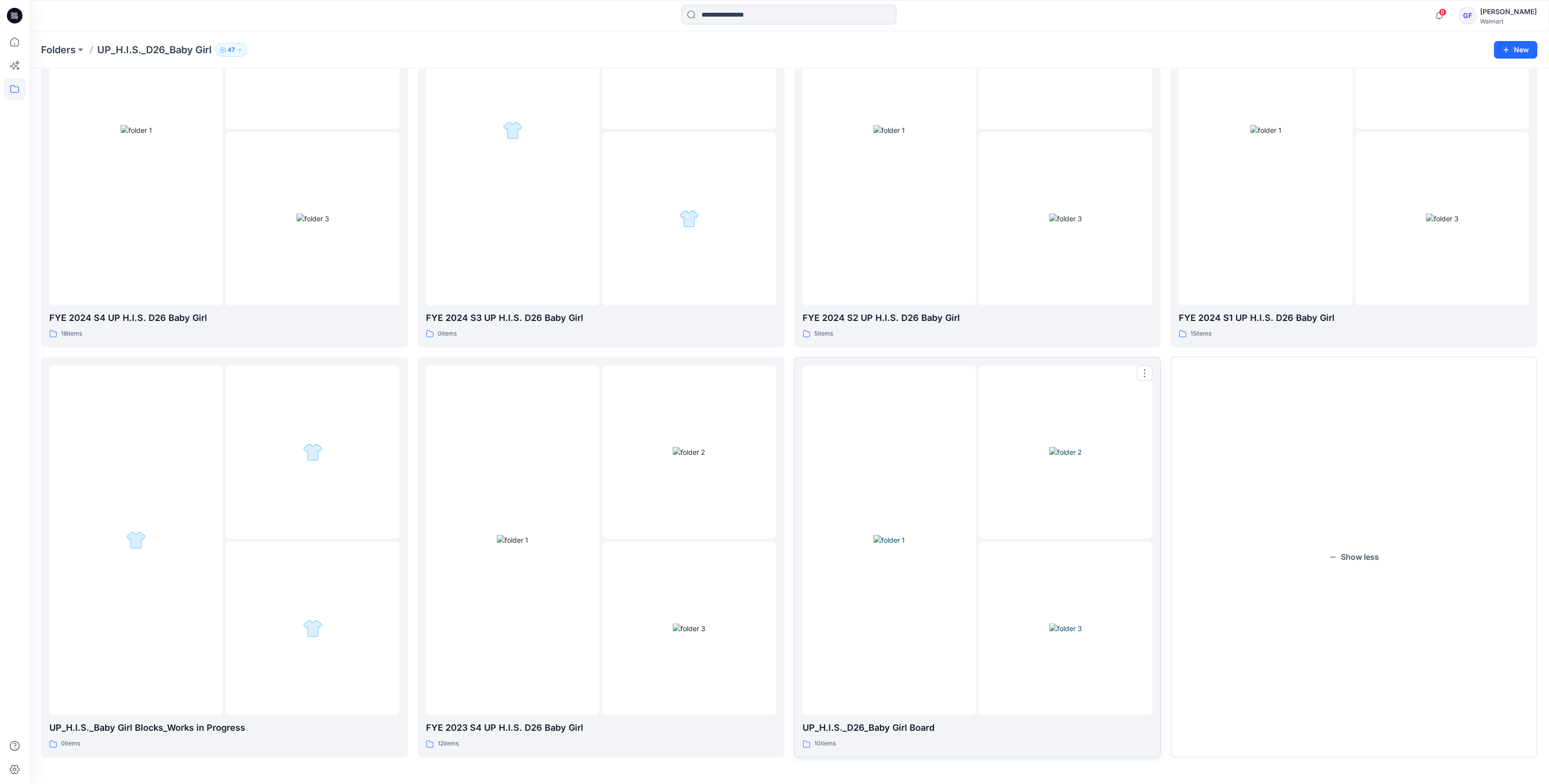
click at [904, 545] on img at bounding box center [889, 540] width 31 height 10
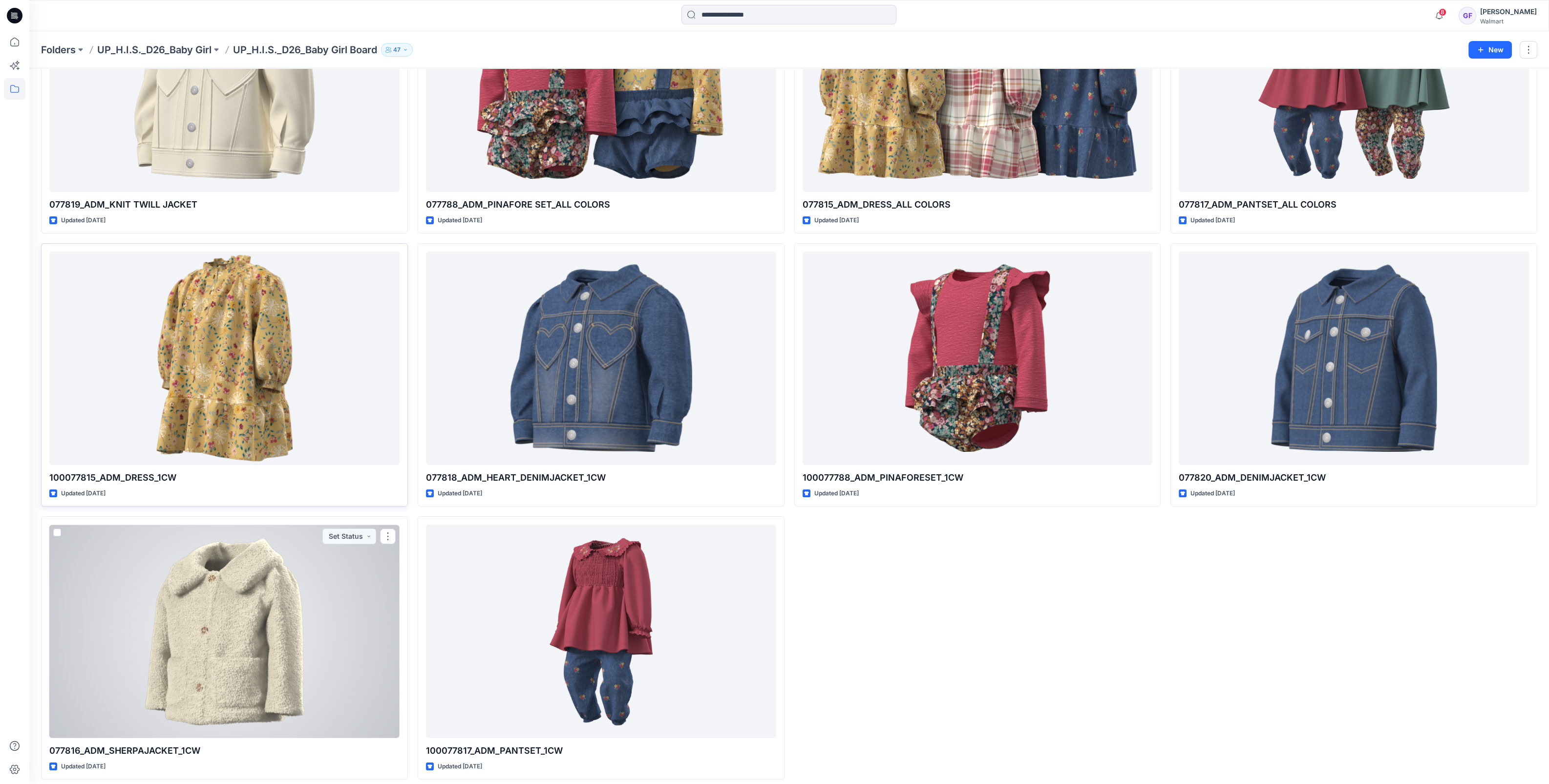
scroll to position [146, 0]
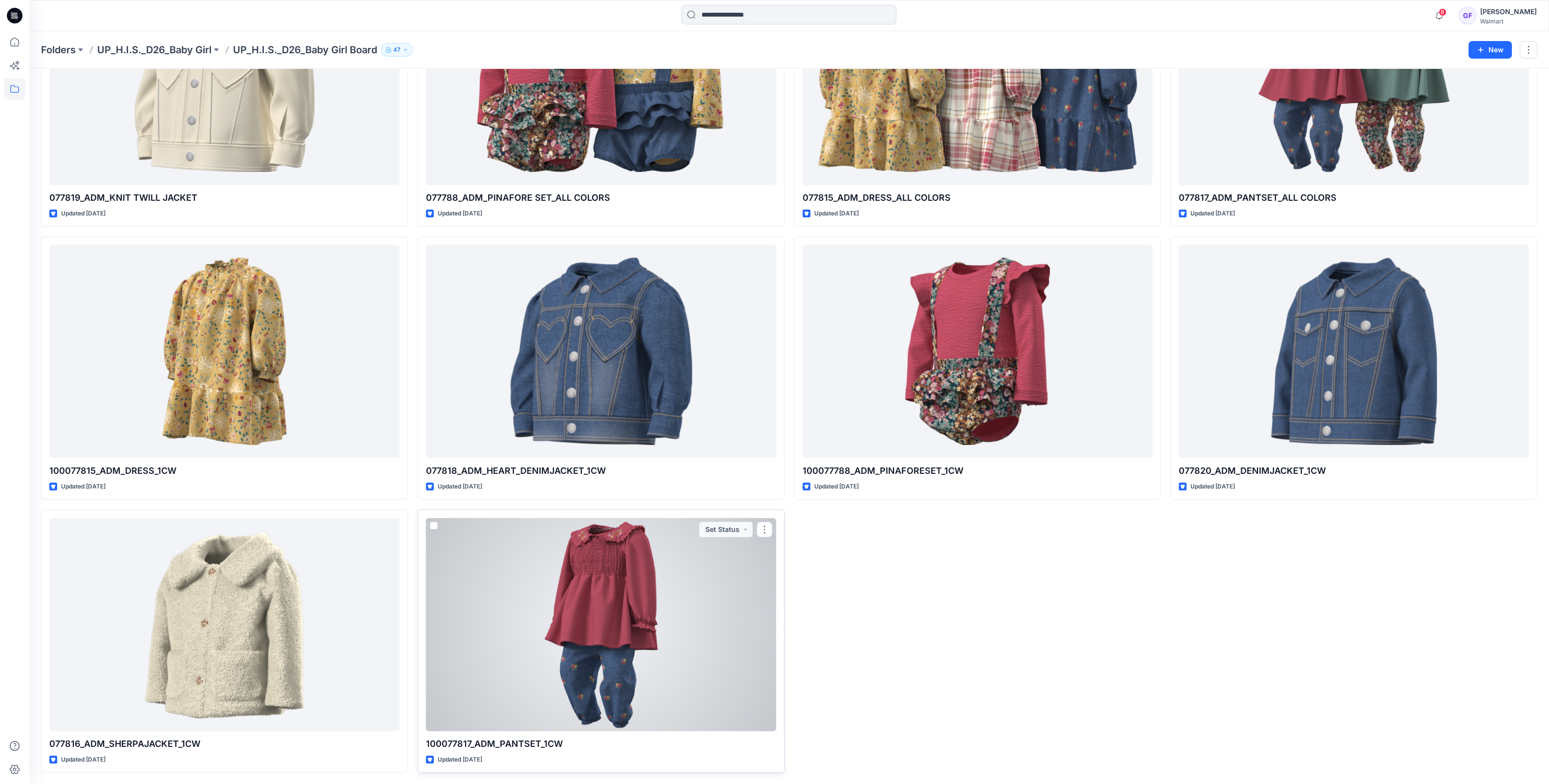
click at [604, 607] on div at bounding box center [601, 624] width 350 height 214
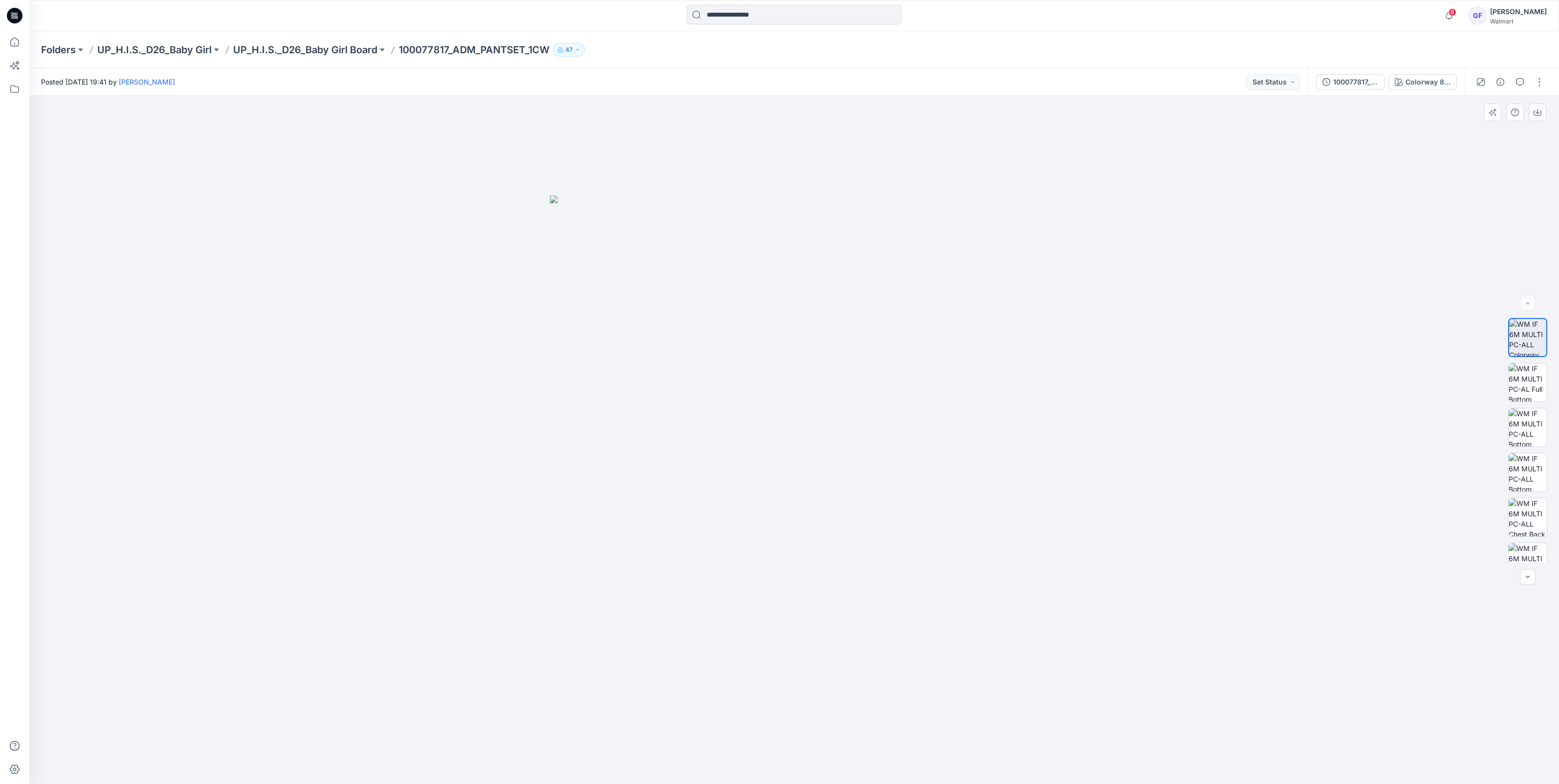
drag, startPoint x: 776, startPoint y: 460, endPoint x: 805, endPoint y: 474, distance: 32.2
click at [805, 474] on img at bounding box center [794, 490] width 488 height 588
click at [1523, 515] on img at bounding box center [1527, 517] width 38 height 38
click at [1530, 554] on img at bounding box center [1527, 562] width 38 height 38
click at [308, 56] on p "UP_H.I.S._D26_Baby Girl Board" at bounding box center [305, 50] width 145 height 14
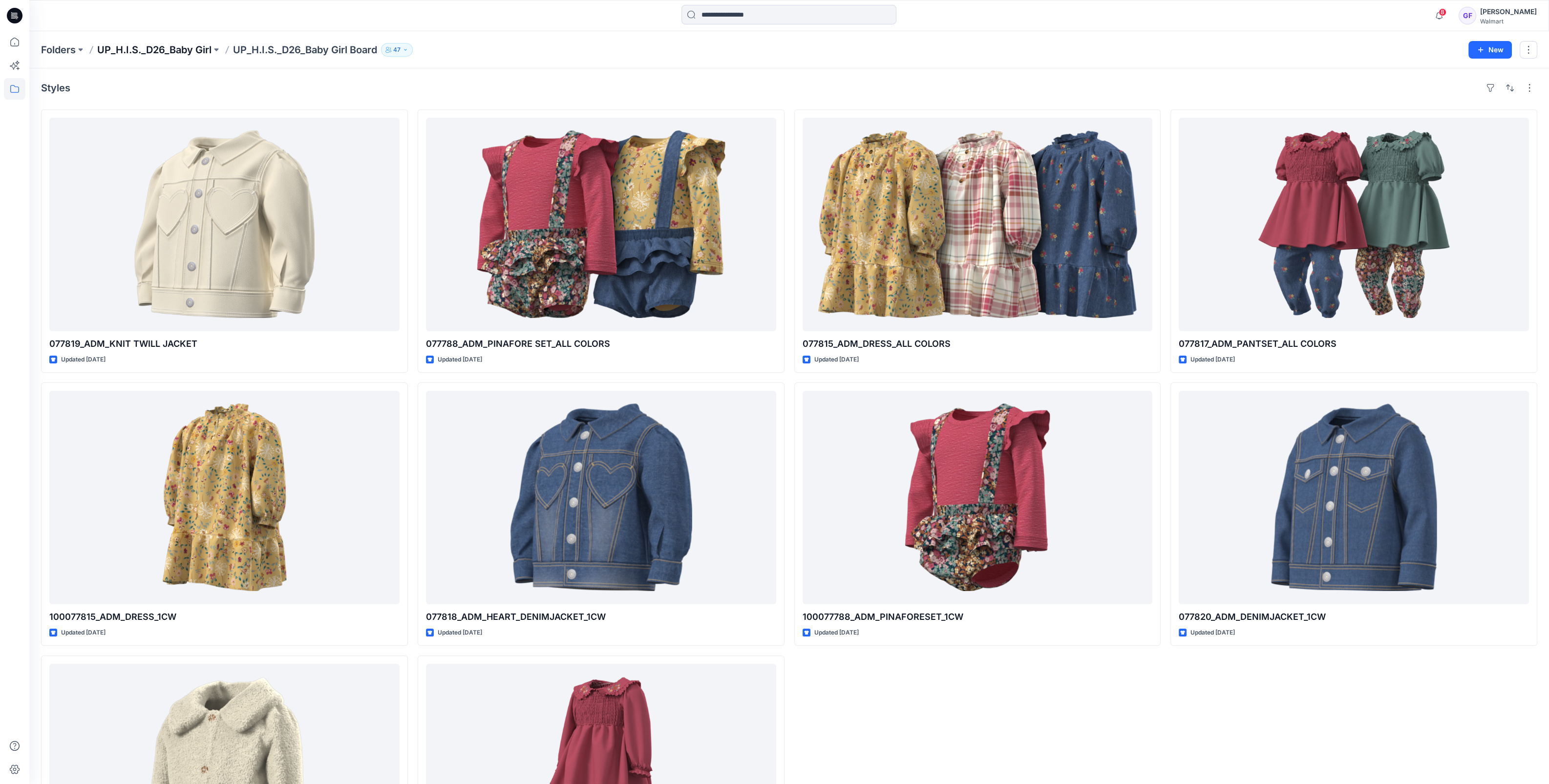
click at [164, 48] on p "UP_H.I.S._D26_Baby Girl" at bounding box center [154, 50] width 114 height 14
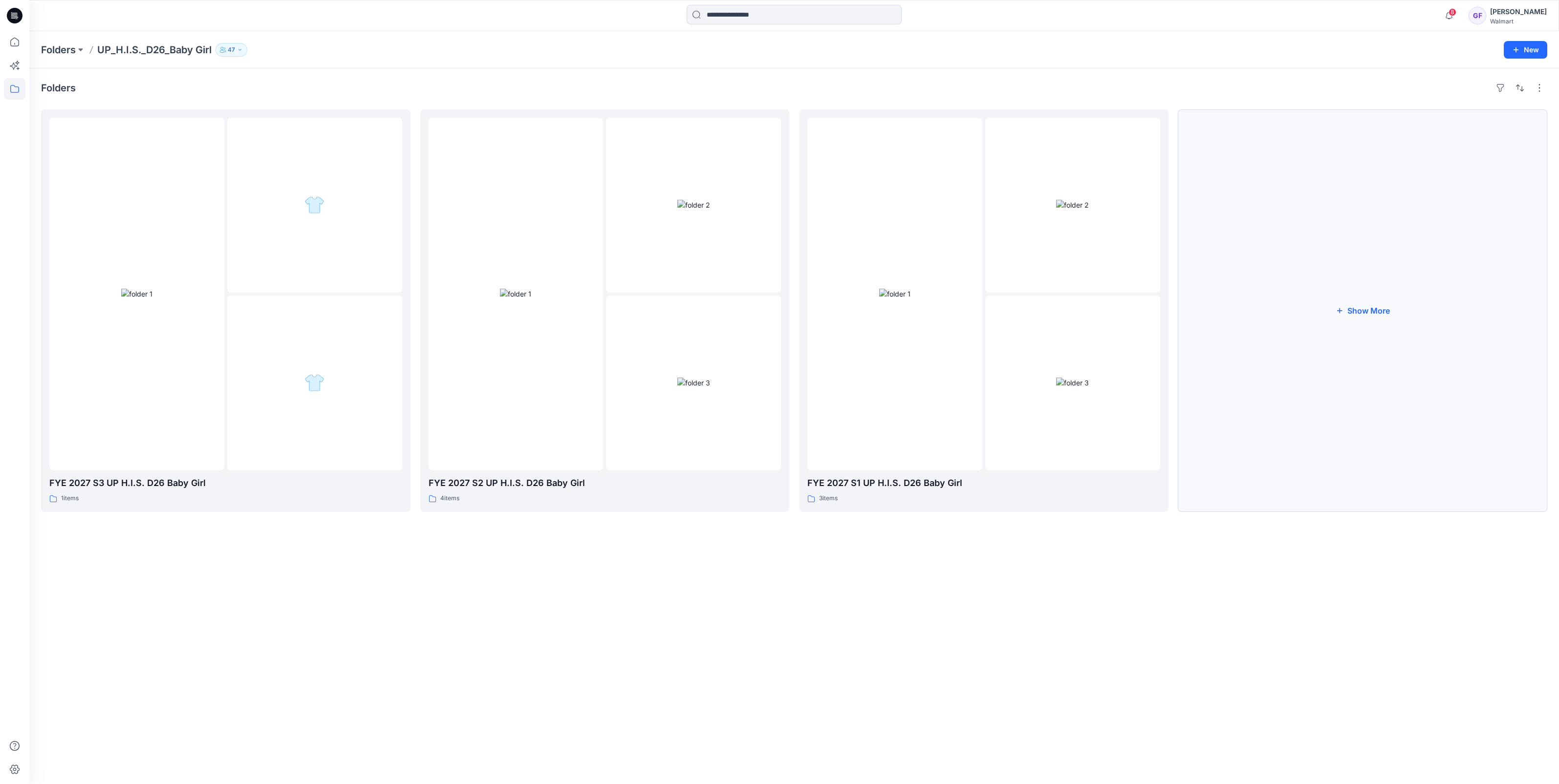
click at [1367, 317] on button "Show More" at bounding box center [1363, 310] width 370 height 402
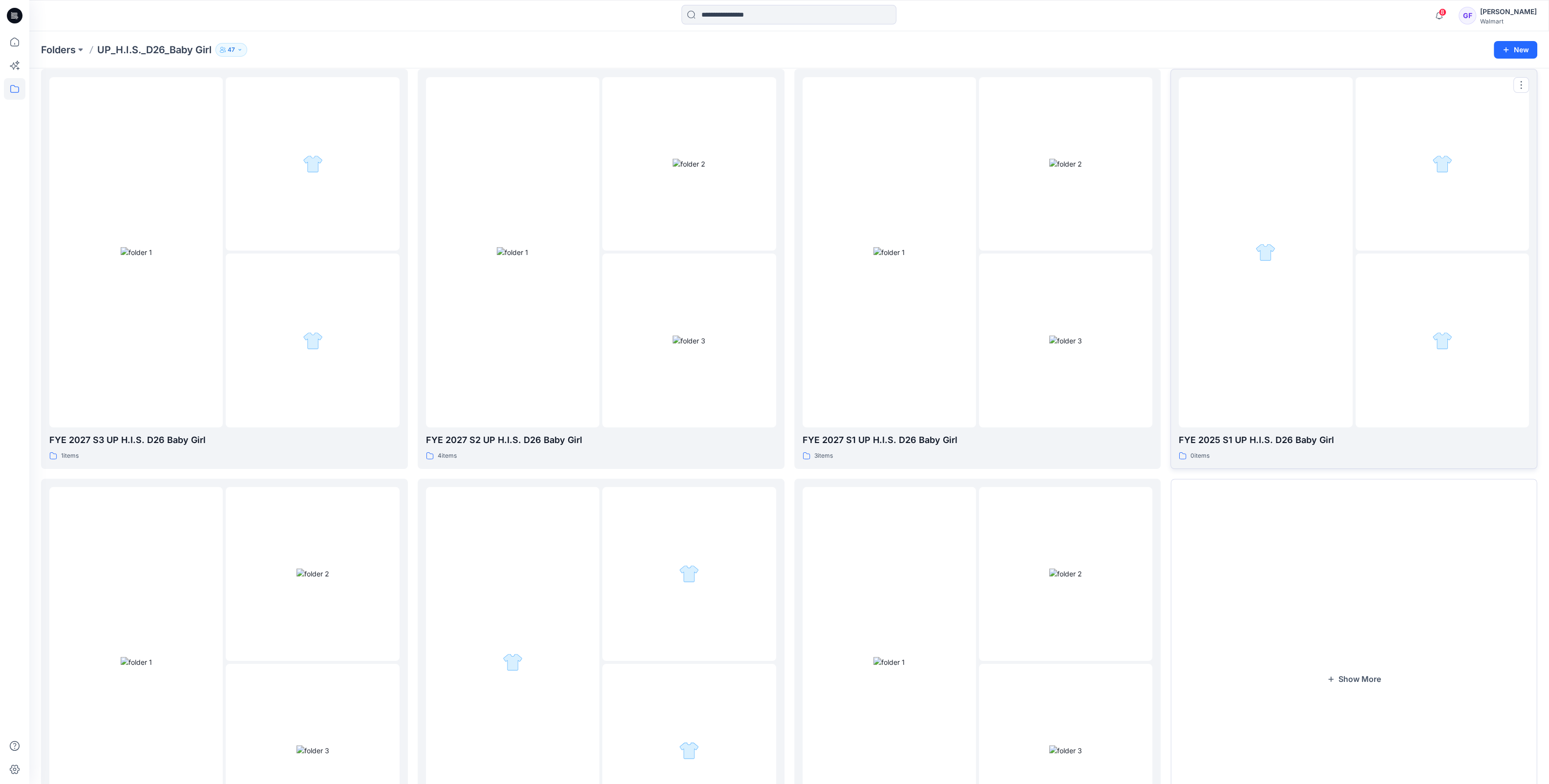
scroll to position [163, 0]
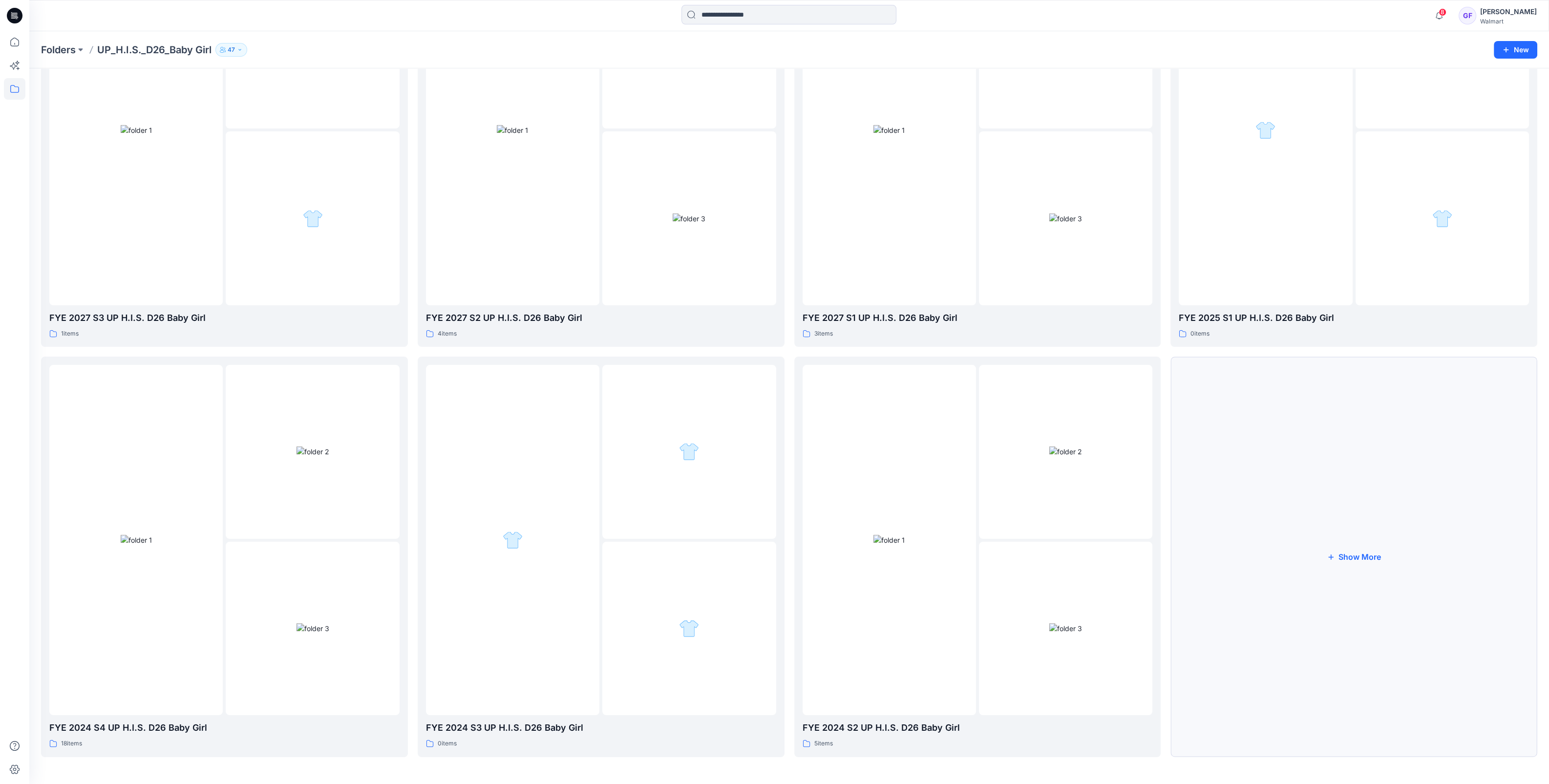
click at [1379, 555] on button "Show More" at bounding box center [1353, 556] width 367 height 400
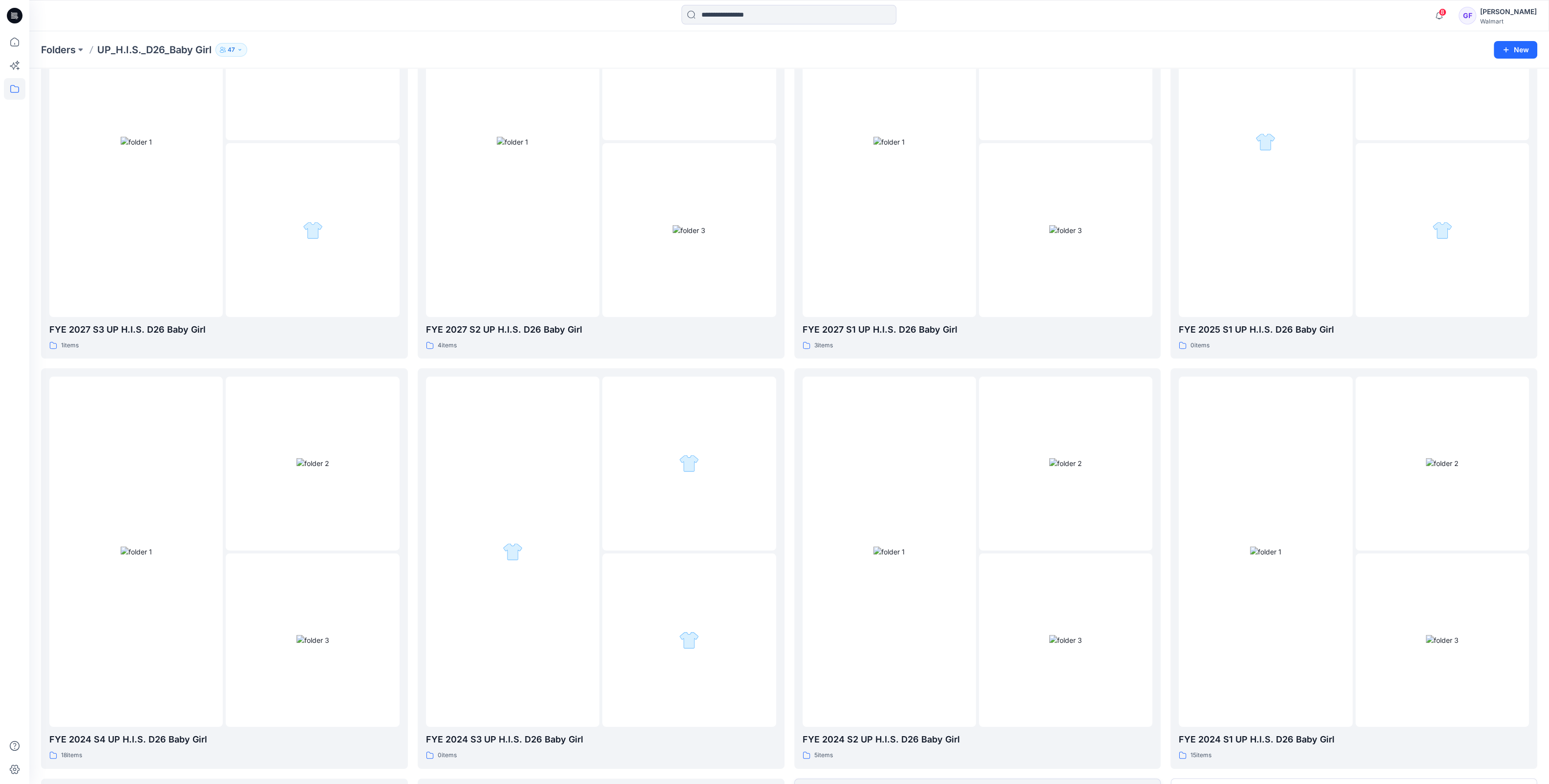
scroll to position [0, 0]
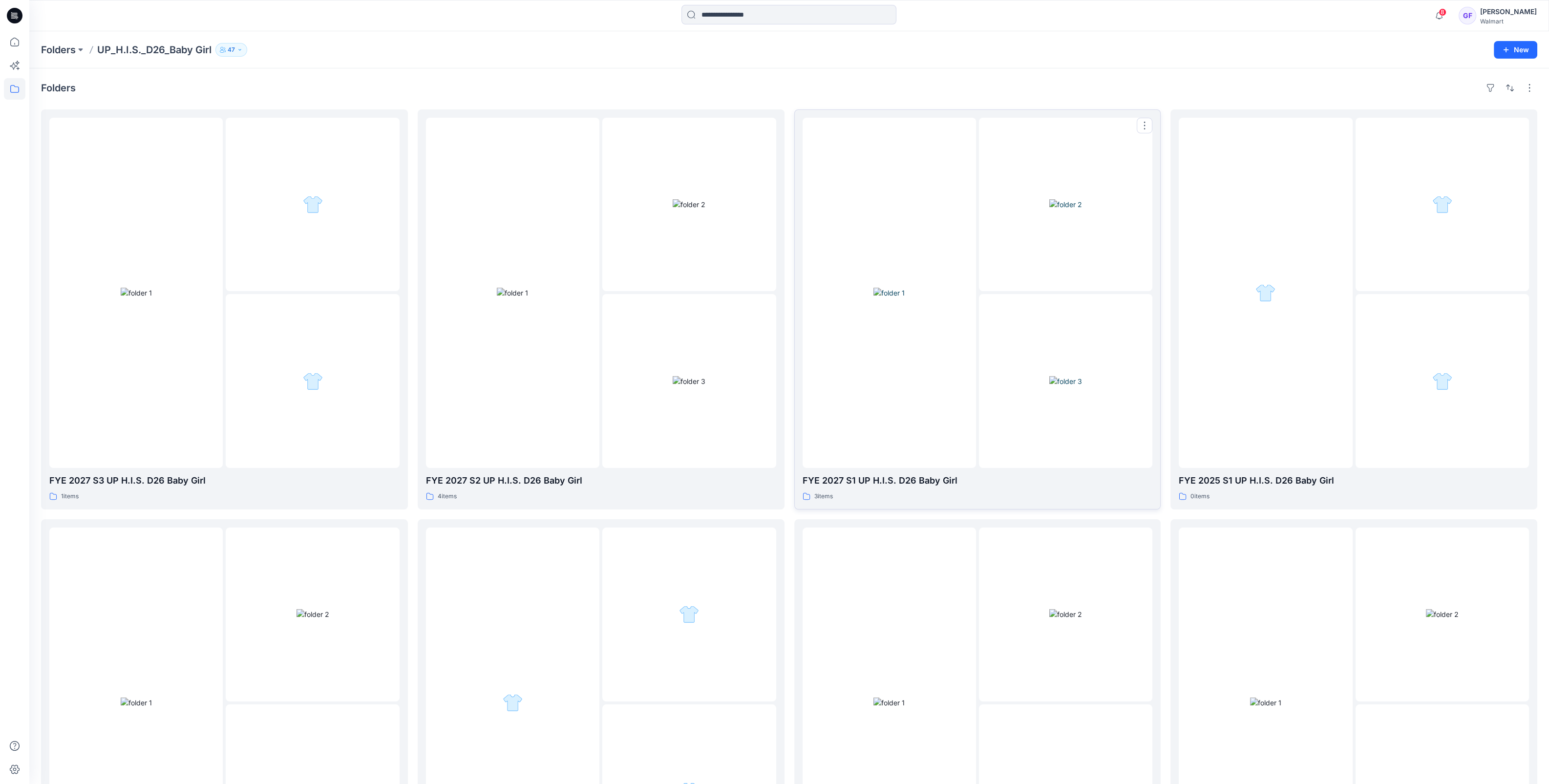
click at [873, 287] on img at bounding box center [889, 292] width 31 height 10
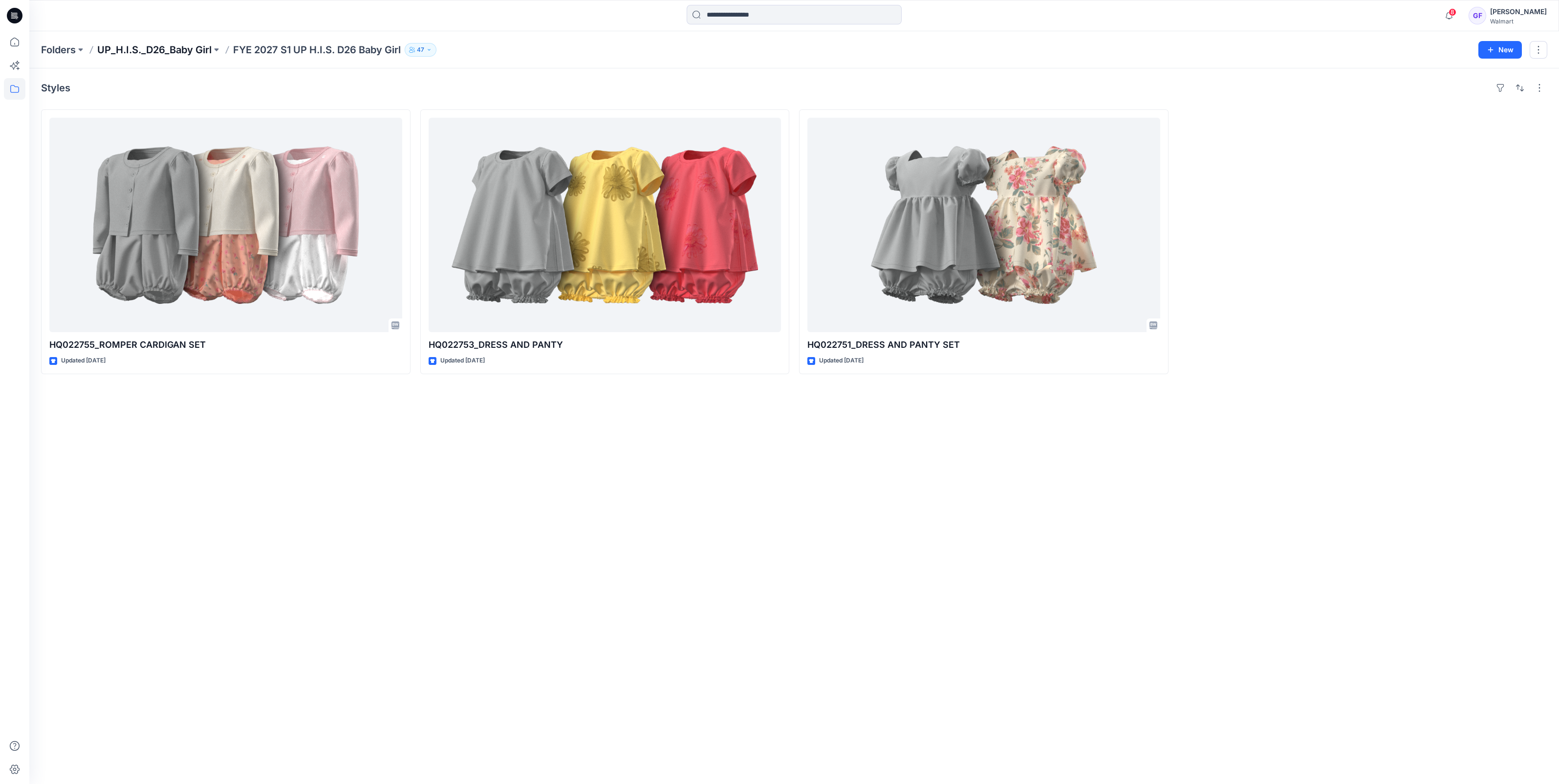
click at [158, 51] on p "UP_H.I.S._D26_Baby Girl" at bounding box center [154, 50] width 114 height 14
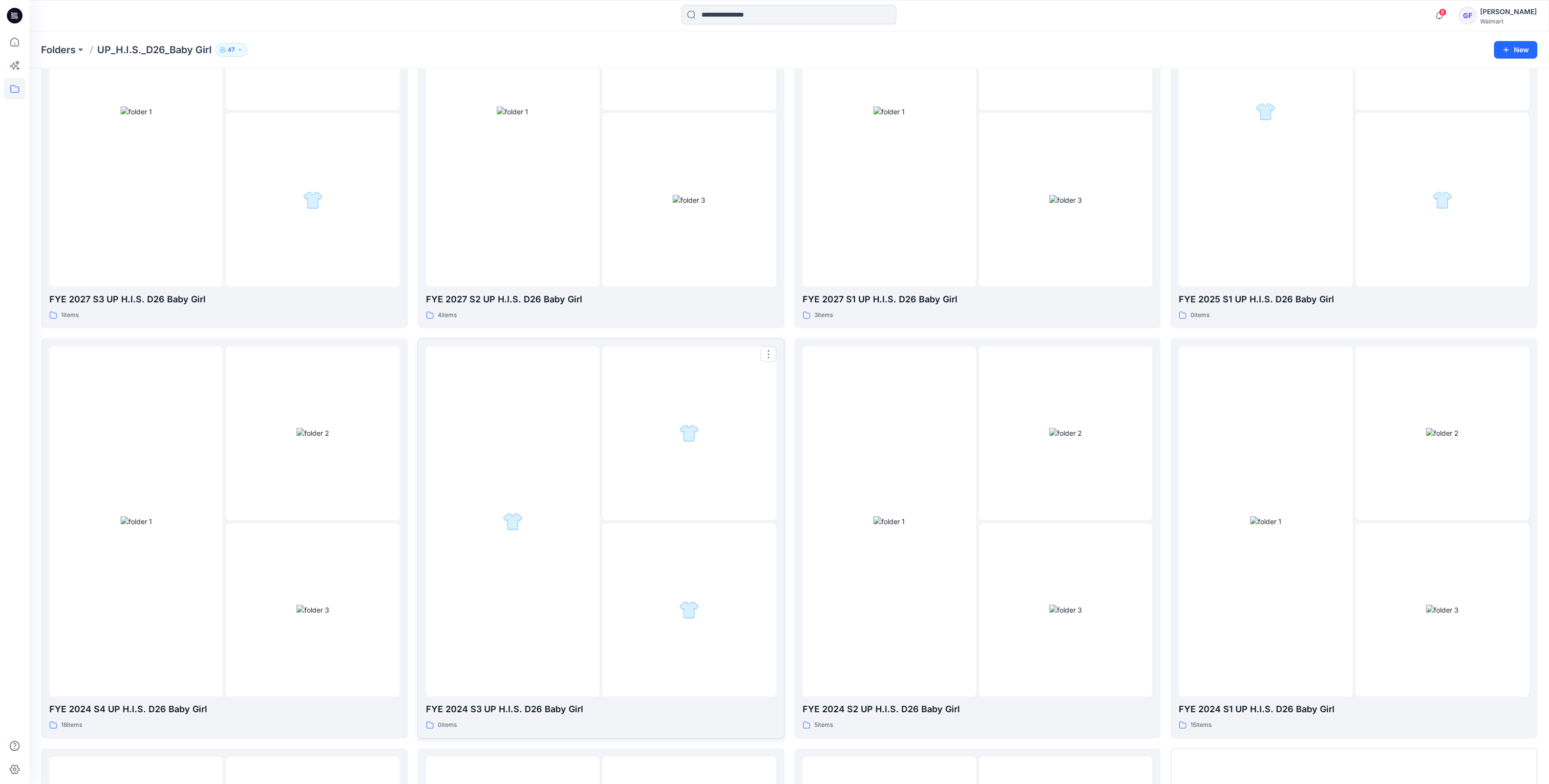
scroll to position [183, 0]
click at [1301, 586] on div at bounding box center [1265, 519] width 173 height 350
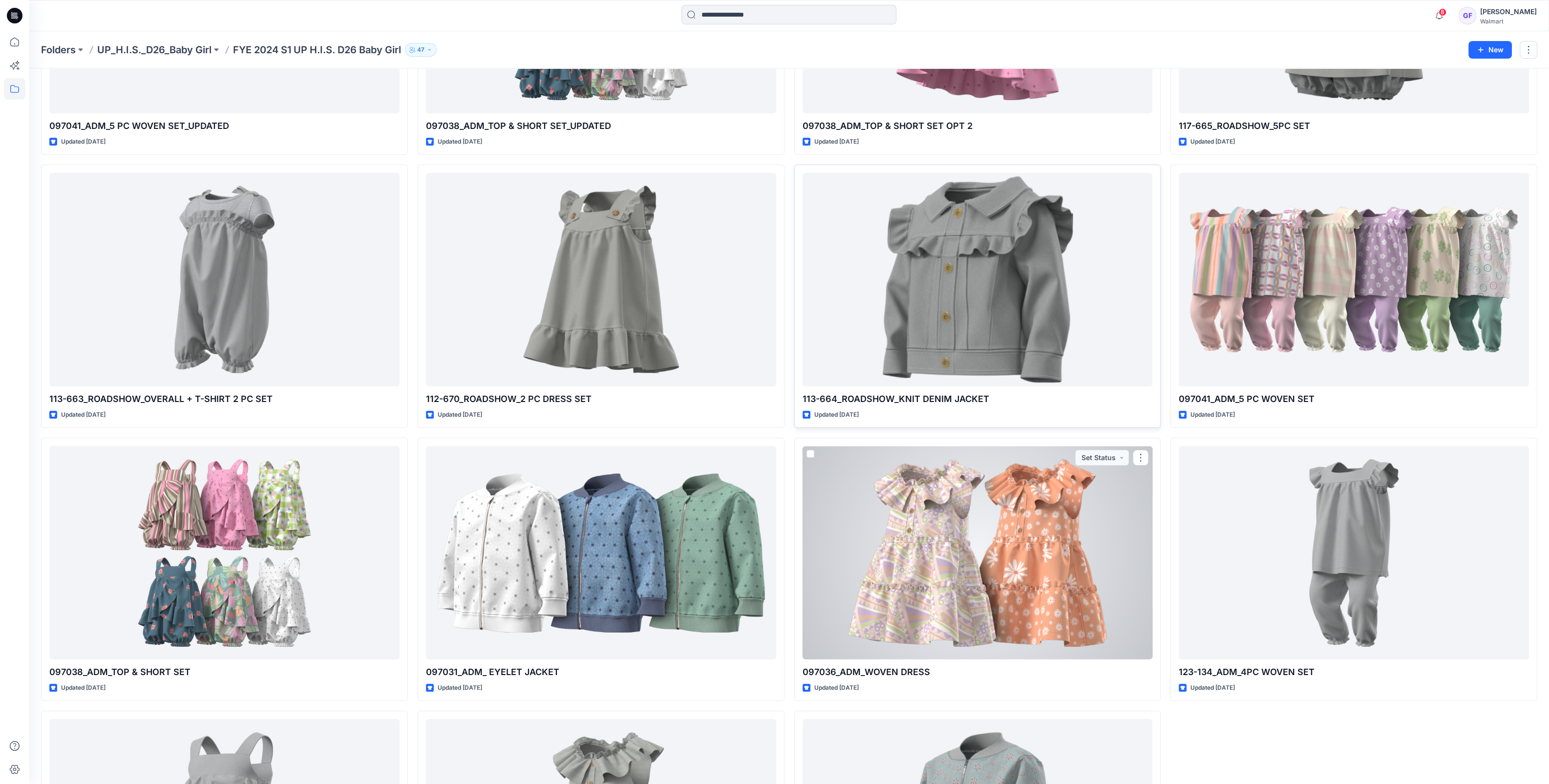
scroll to position [183, 0]
